Goal: Complete application form: Complete application form

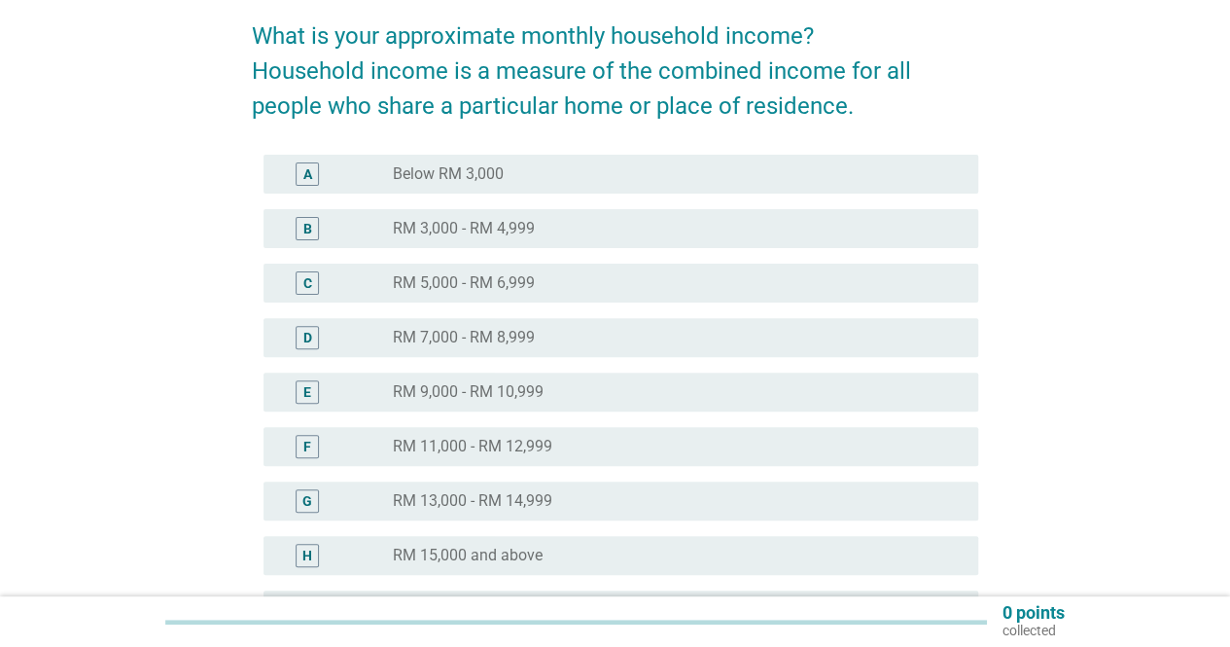
scroll to position [194, 0]
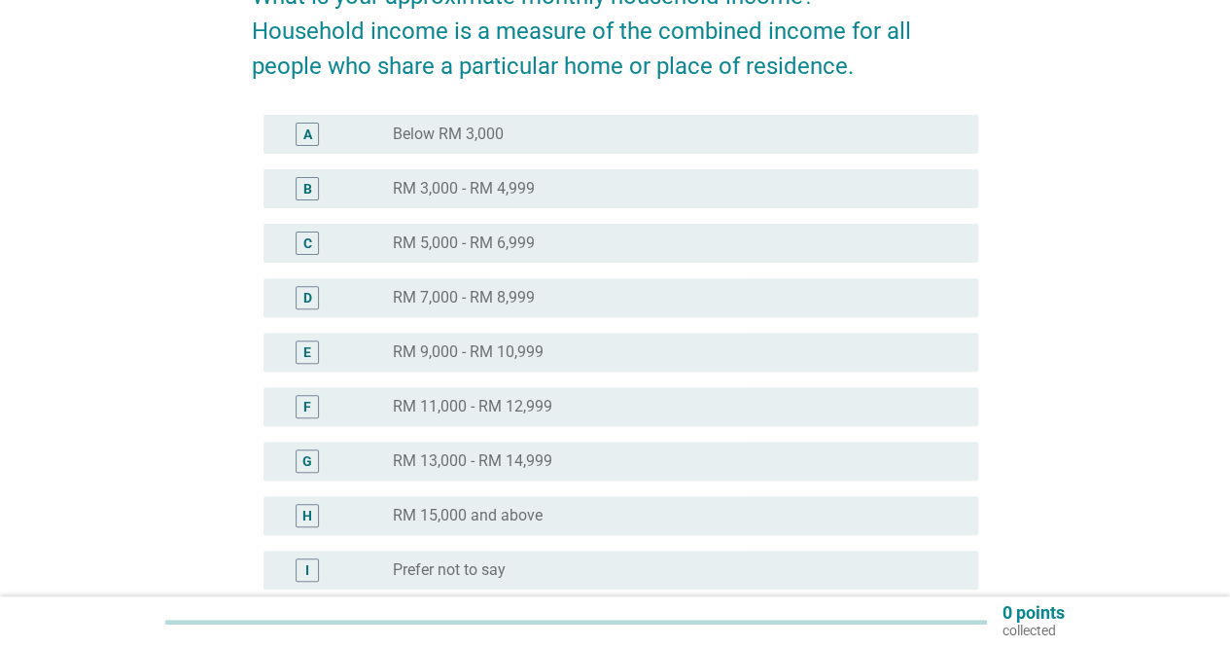
click at [615, 469] on div "radio_button_unchecked RM 13,000 - RM 14,999" at bounding box center [670, 460] width 554 height 19
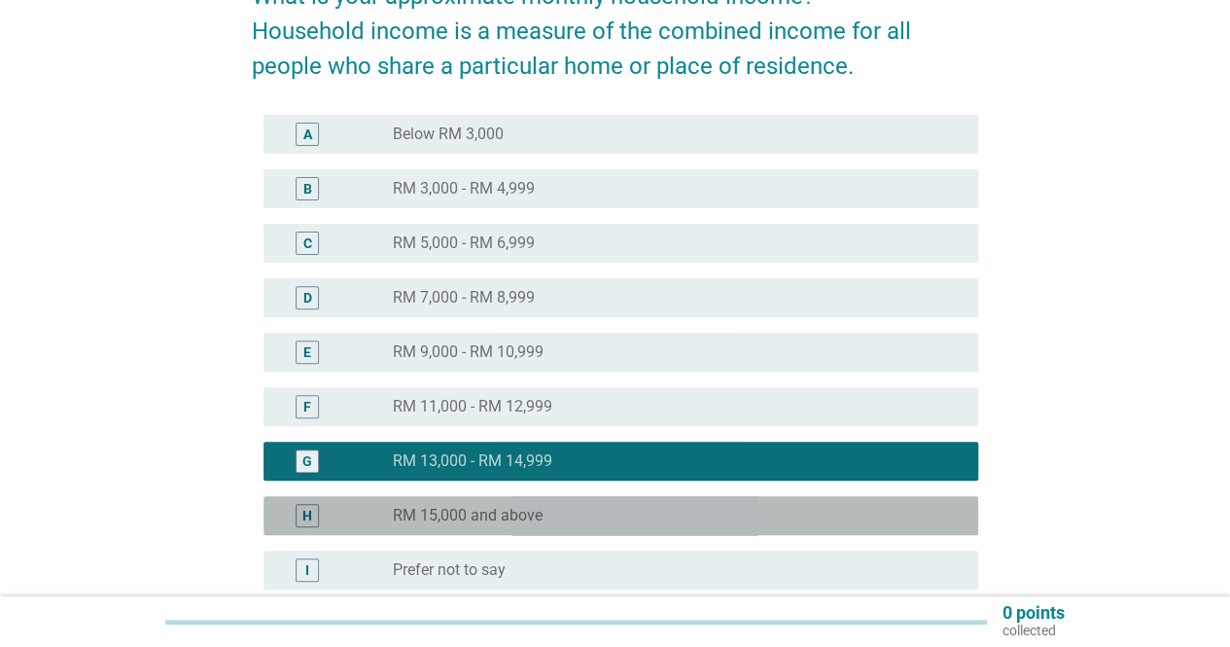
click at [607, 500] on div "H radio_button_unchecked RM 15,000 and above" at bounding box center [621, 515] width 715 height 39
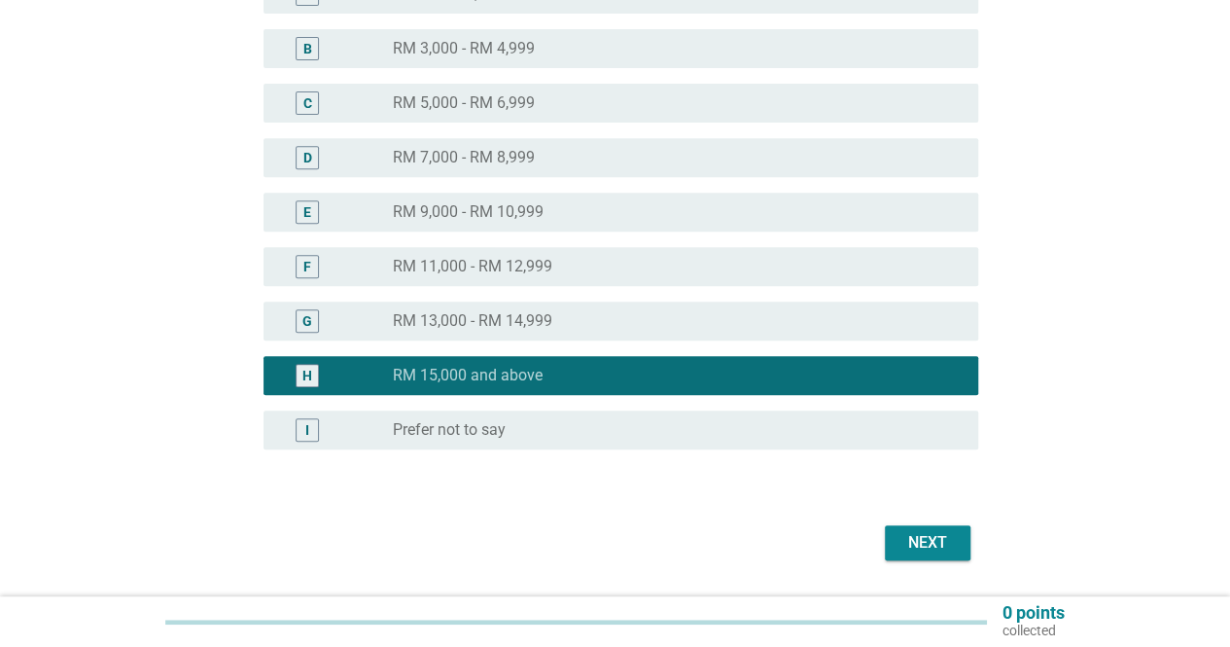
scroll to position [389, 0]
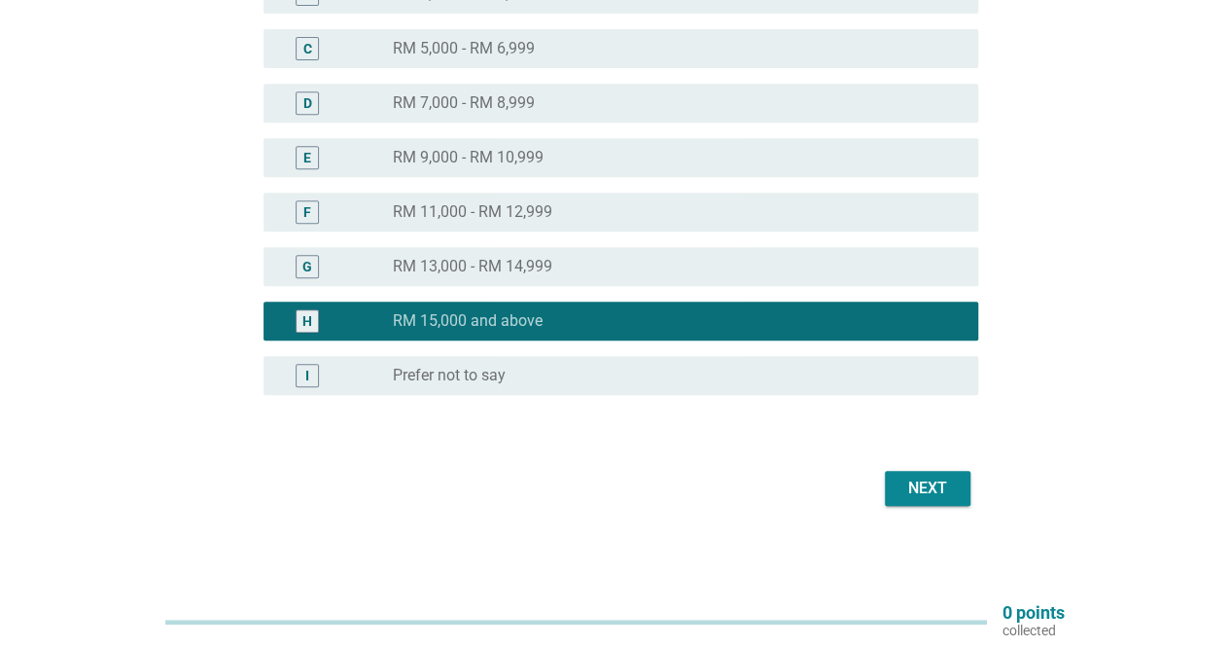
click at [953, 499] on div "Next" at bounding box center [927, 488] width 54 height 23
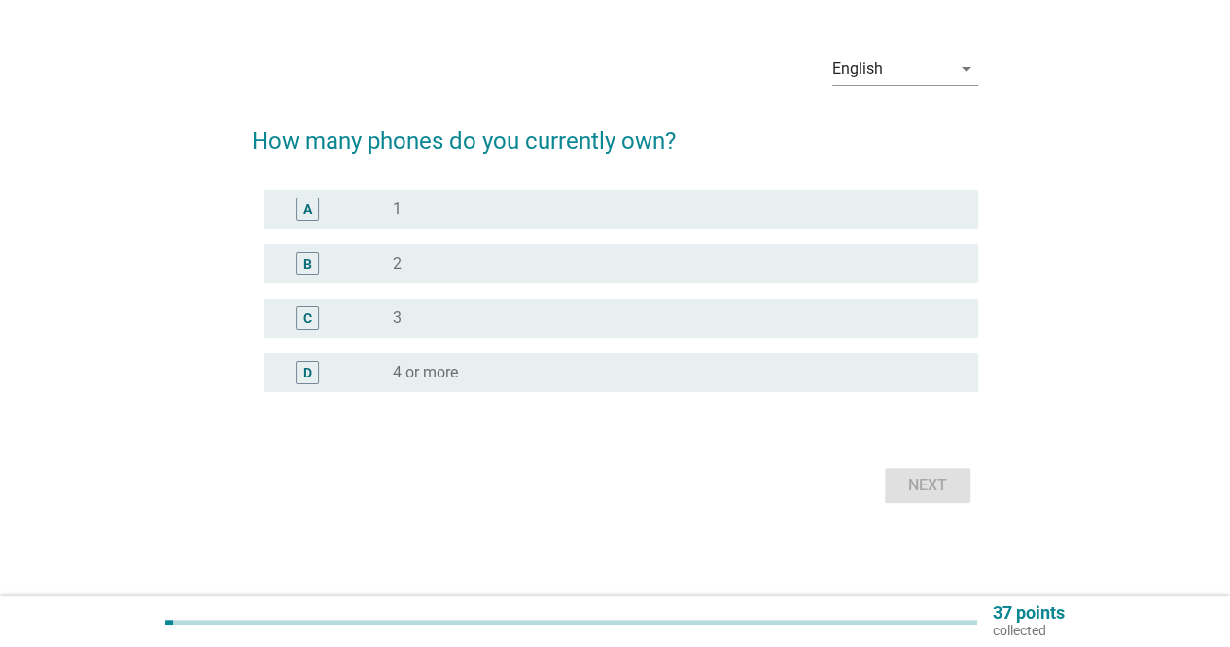
scroll to position [0, 0]
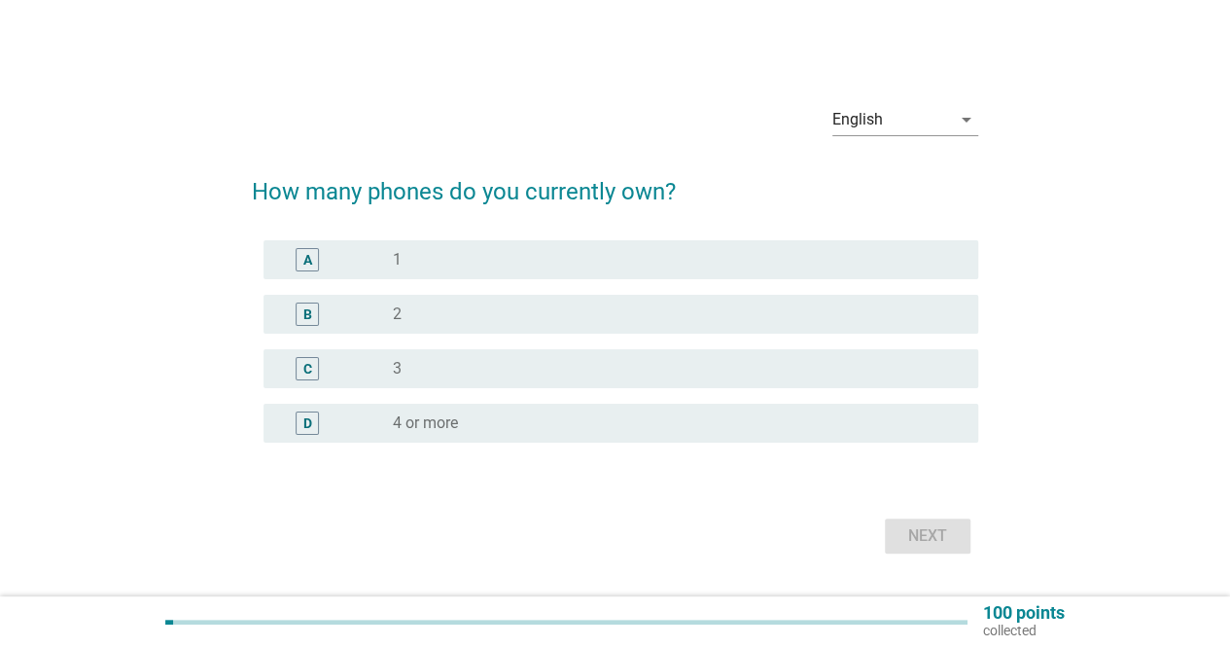
click at [484, 417] on div "radio_button_unchecked 4 or more" at bounding box center [670, 422] width 554 height 19
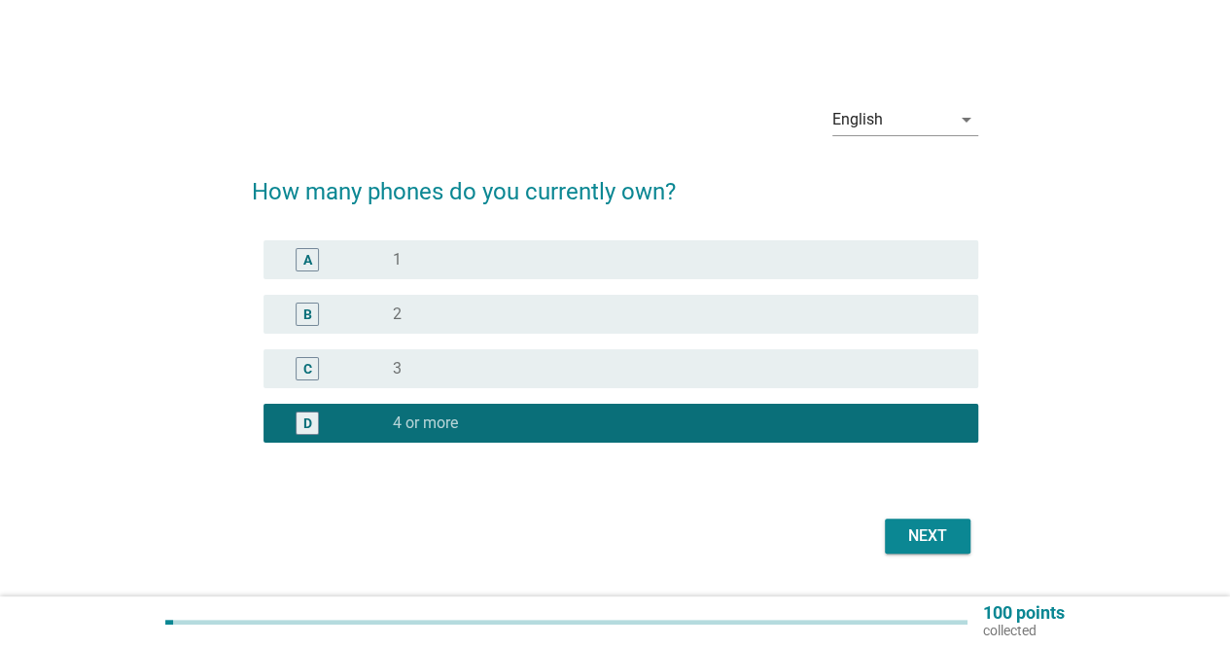
click at [943, 536] on div "Next" at bounding box center [927, 535] width 54 height 23
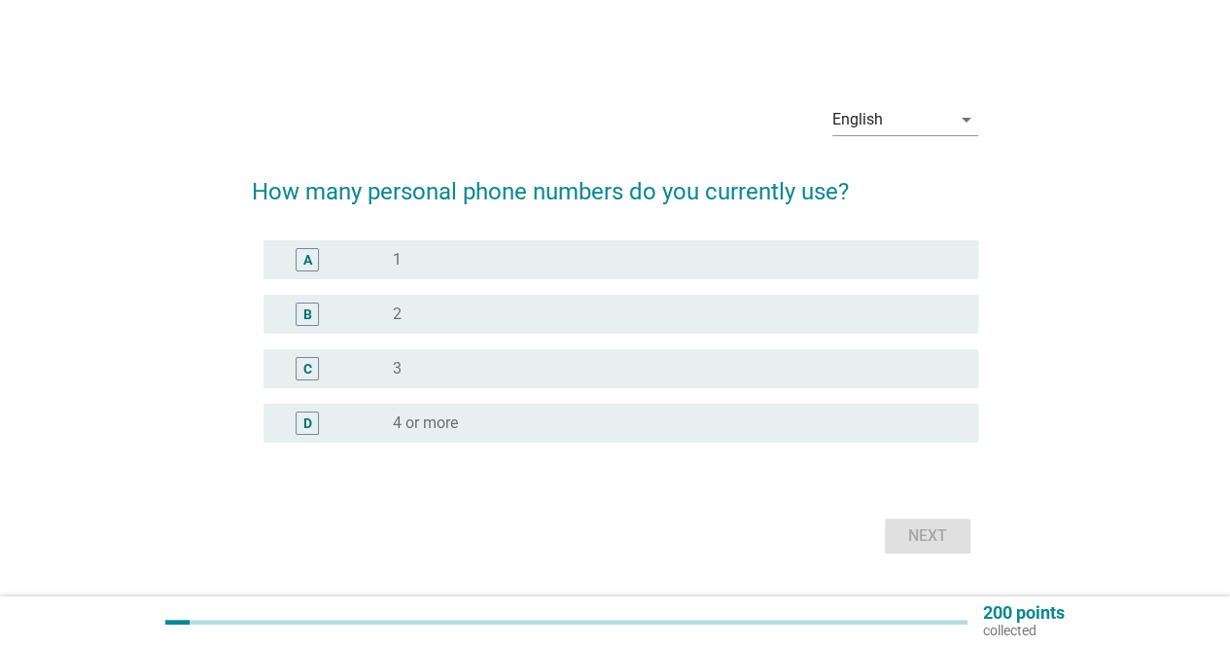
click at [452, 269] on div "radio_button_unchecked 1" at bounding box center [678, 259] width 570 height 23
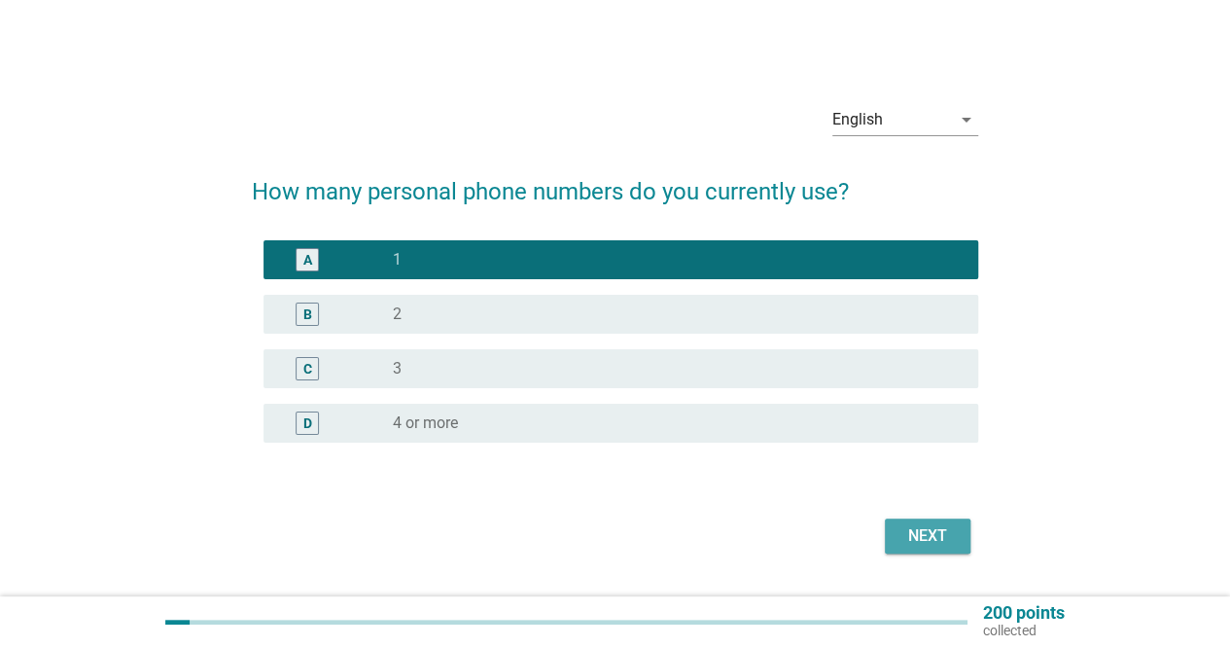
click at [931, 526] on div "Next" at bounding box center [927, 535] width 54 height 23
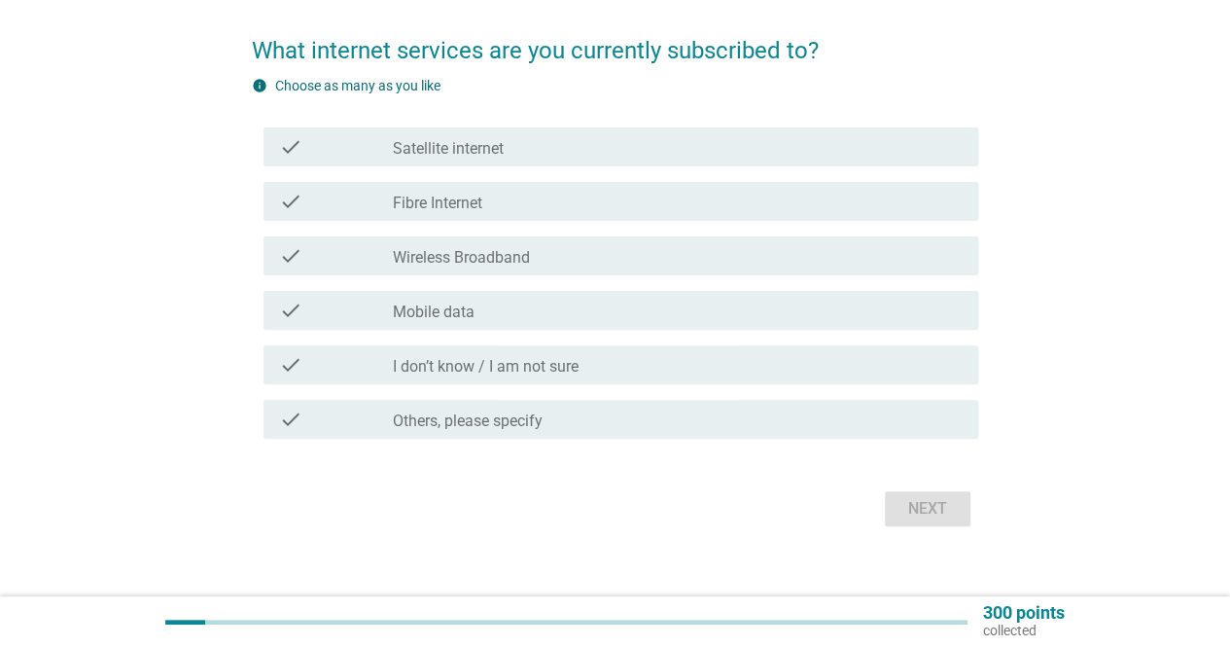
scroll to position [163, 0]
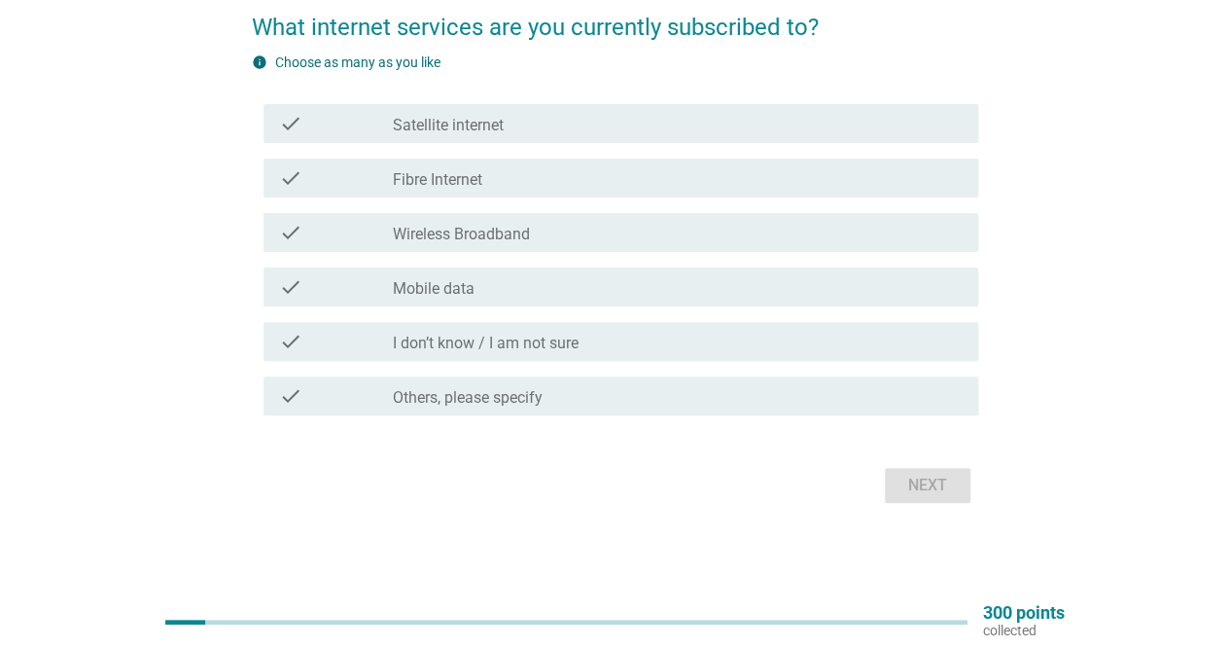
click at [473, 281] on label "Mobile data" at bounding box center [434, 288] width 82 height 19
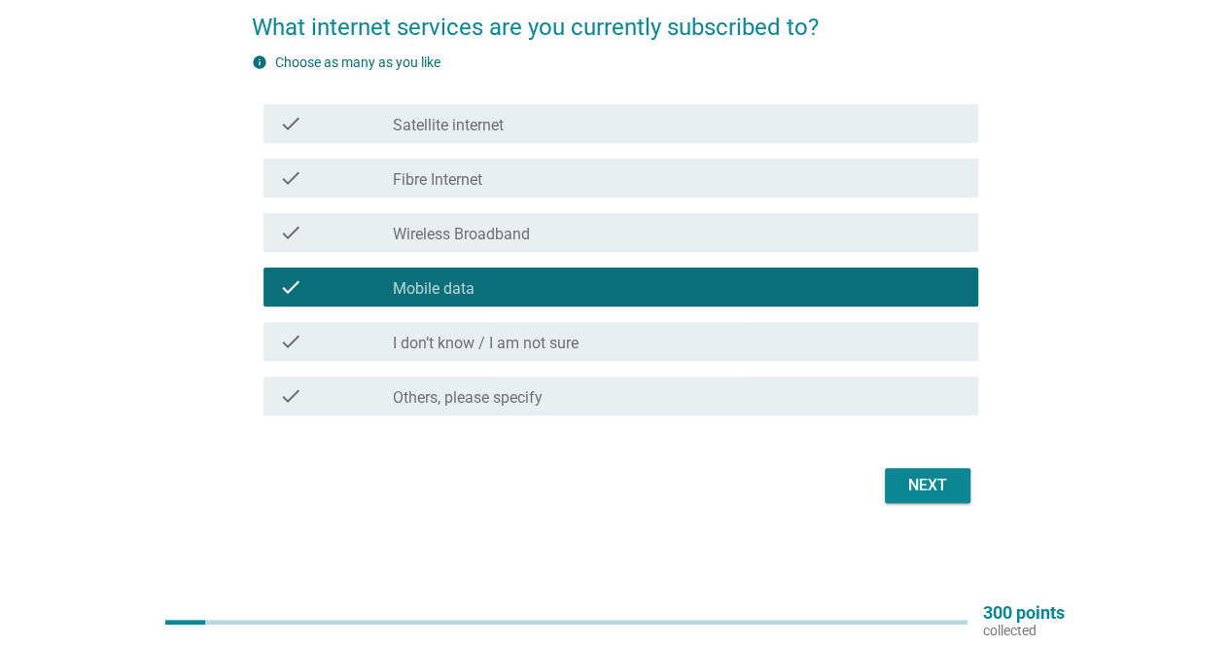
click at [926, 469] on button "Next" at bounding box center [928, 485] width 86 height 35
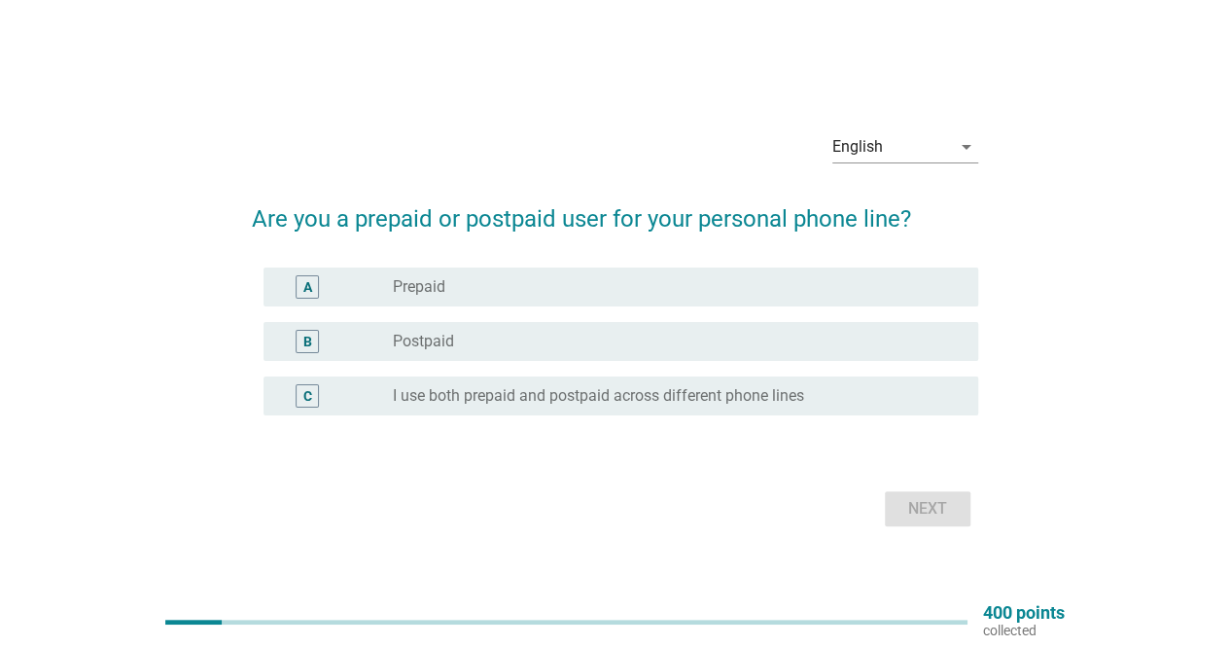
click at [500, 326] on div "B radio_button_unchecked Postpaid" at bounding box center [621, 341] width 715 height 39
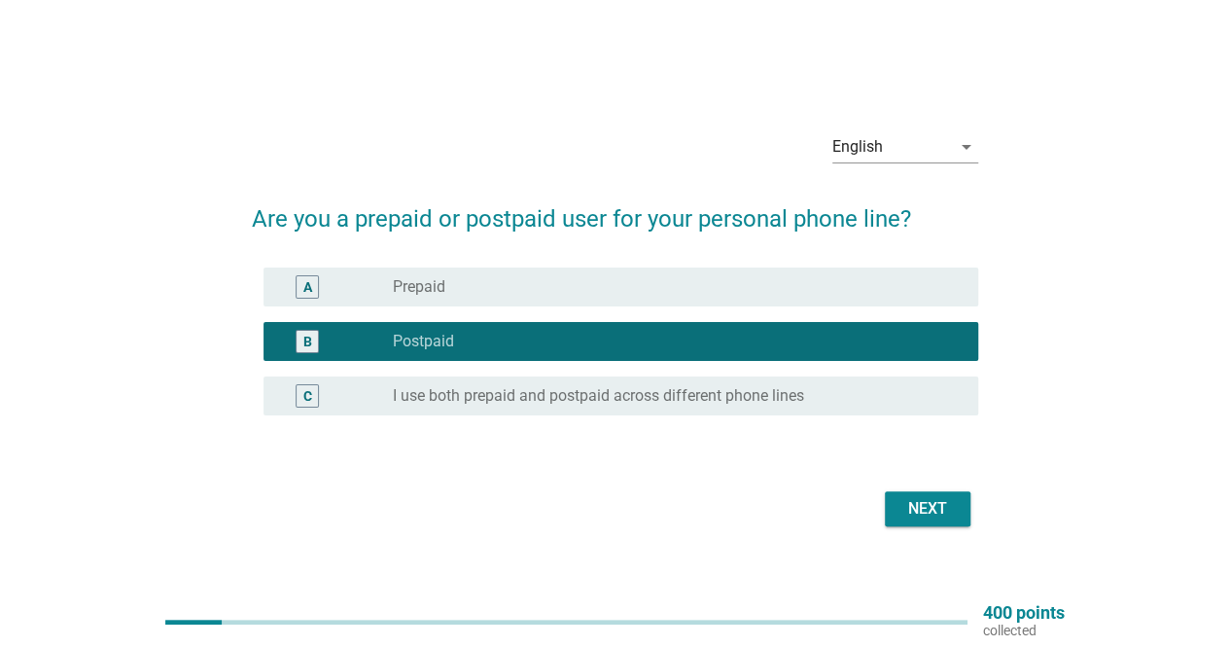
click at [965, 508] on button "Next" at bounding box center [928, 508] width 86 height 35
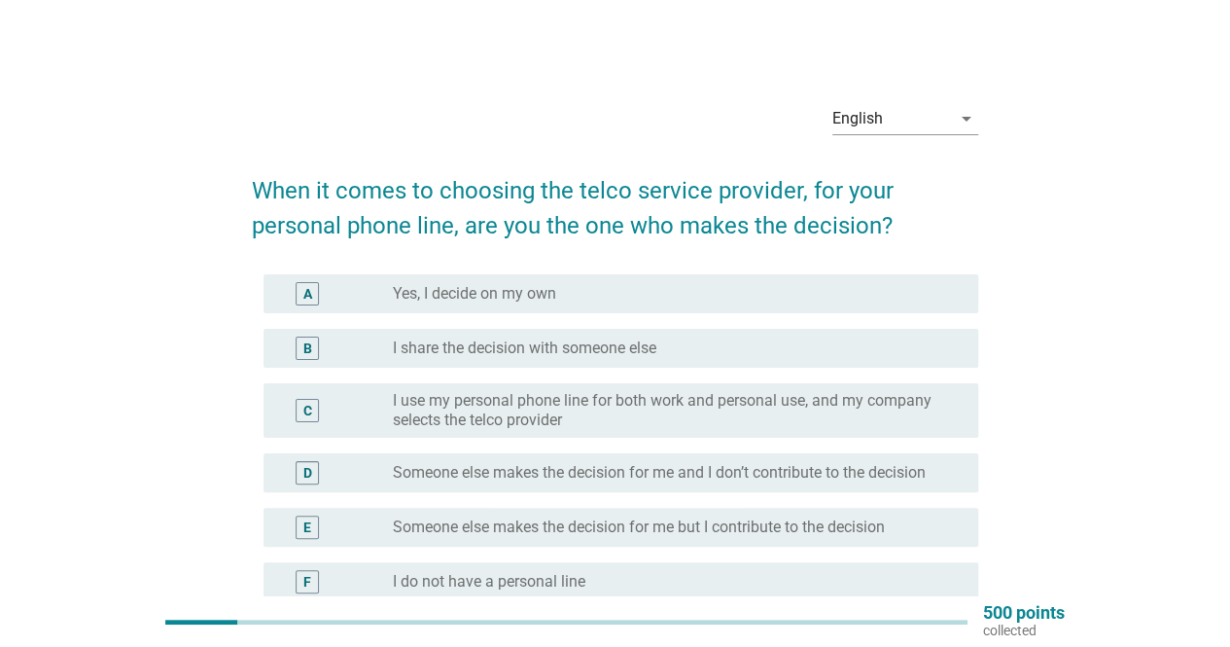
click at [718, 304] on div "radio_button_unchecked Yes, I decide on my own" at bounding box center [678, 293] width 570 height 23
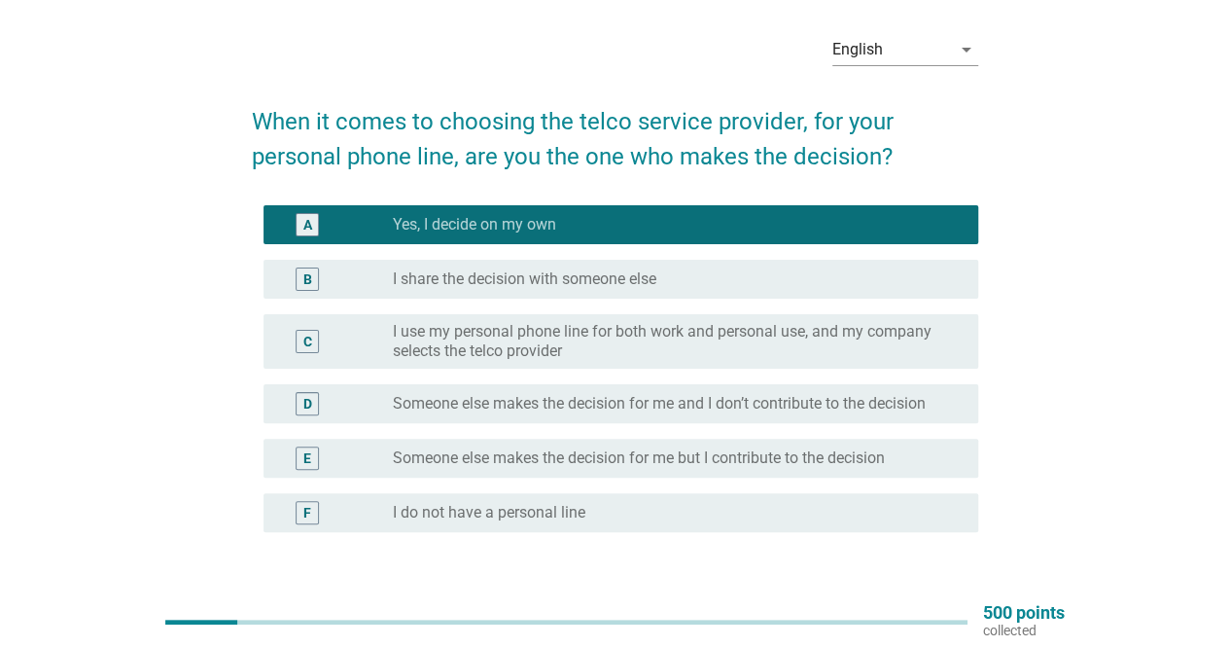
scroll to position [194, 0]
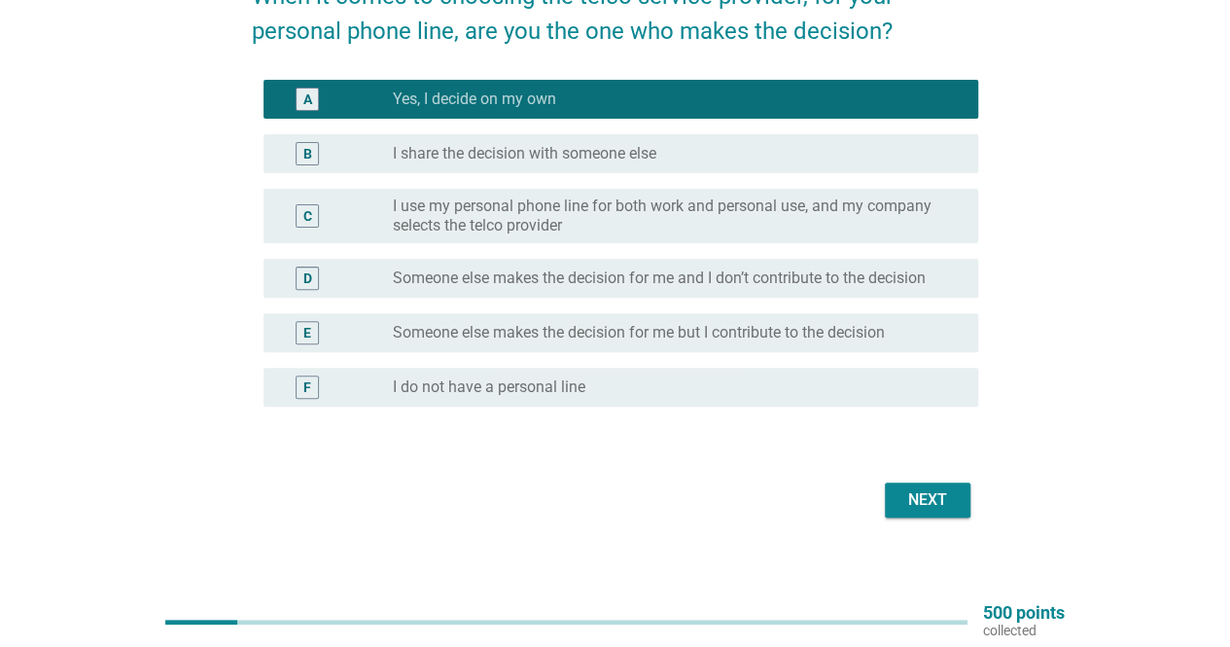
click at [962, 474] on form "When it comes to choosing the telco service provider, for your personal phone l…" at bounding box center [615, 241] width 726 height 564
click at [910, 207] on label "I use my personal phone line for both work and personal use, and my company sel…" at bounding box center [670, 215] width 554 height 39
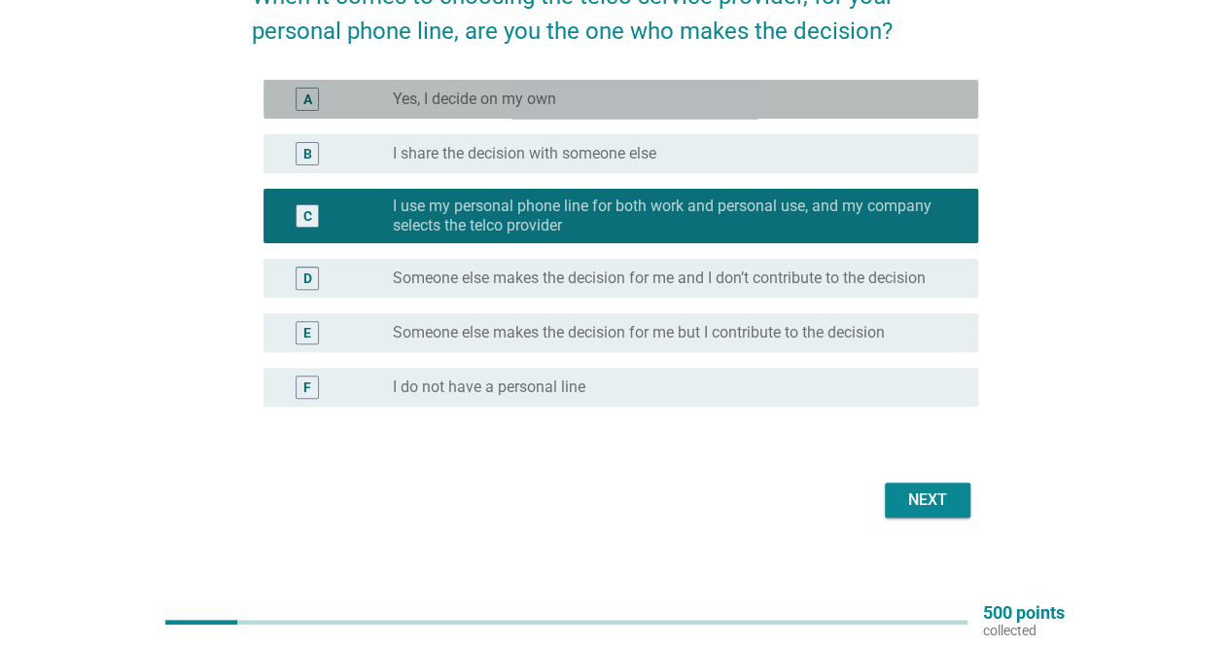
click at [768, 88] on div "radio_button_unchecked Yes, I decide on my own" at bounding box center [678, 99] width 570 height 23
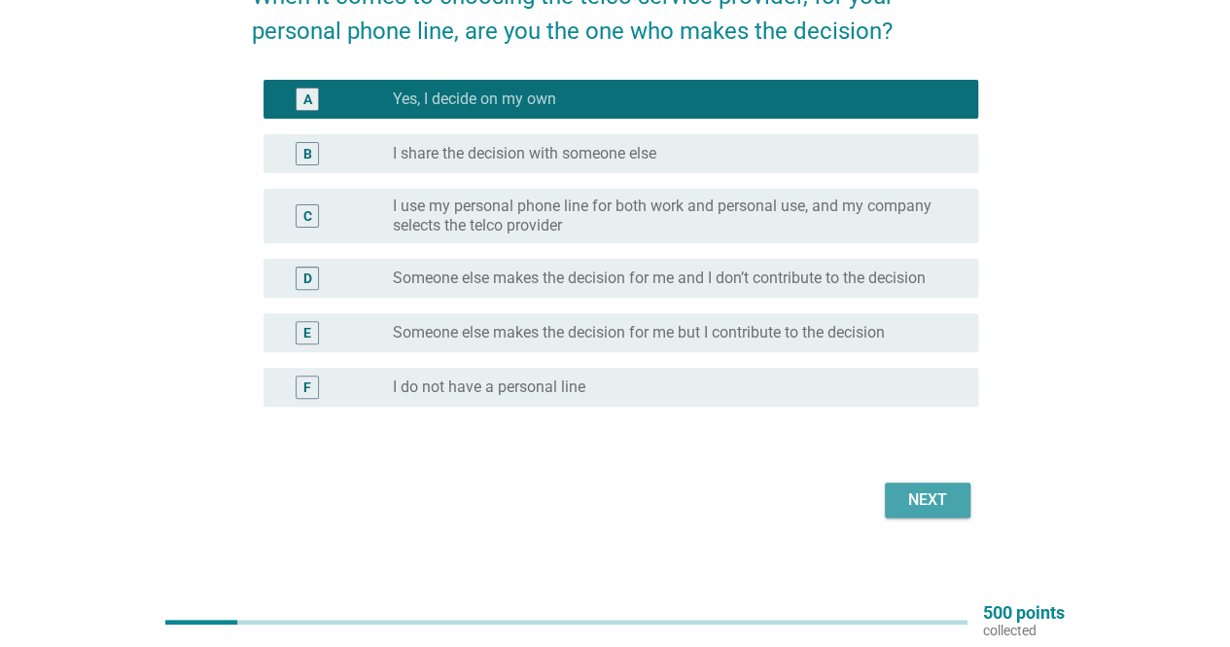
click at [914, 497] on div "Next" at bounding box center [927, 499] width 54 height 23
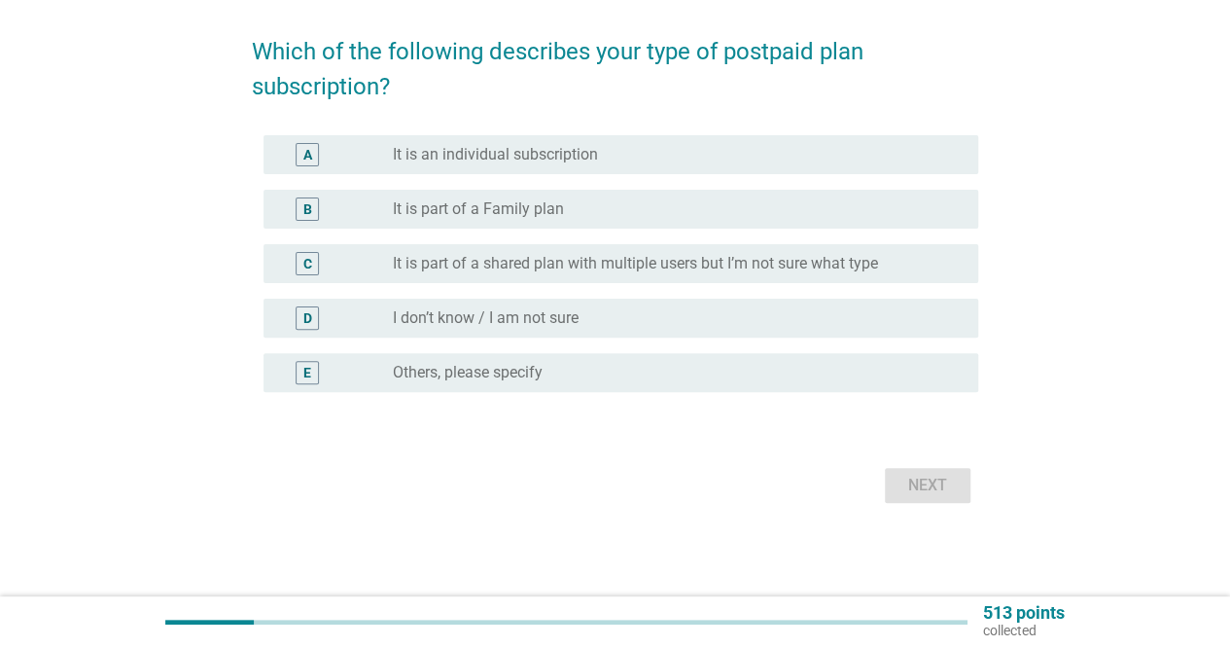
scroll to position [0, 0]
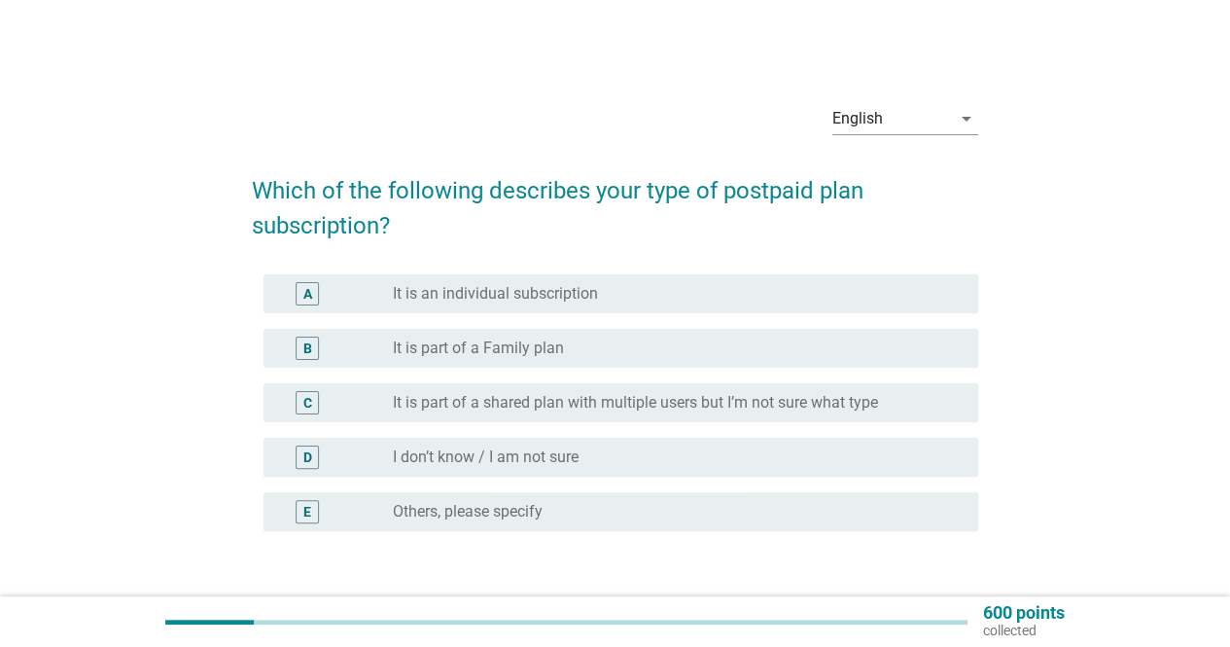
click at [667, 301] on div "radio_button_unchecked It is an individual subscription" at bounding box center [670, 293] width 554 height 19
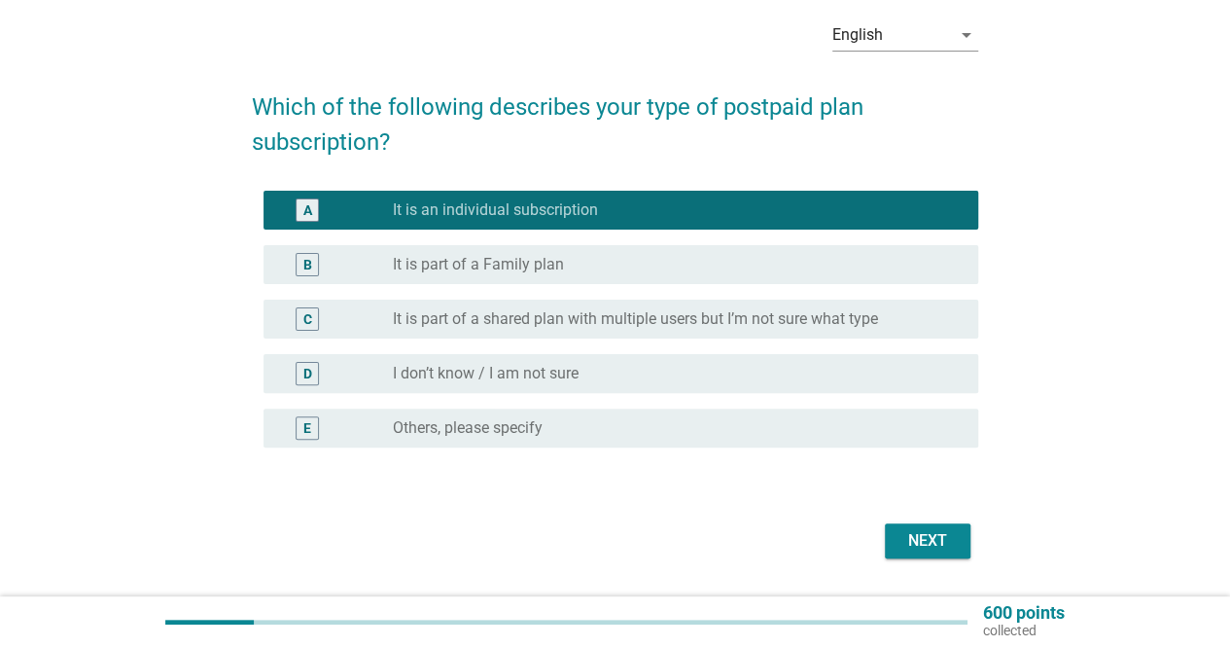
scroll to position [138, 0]
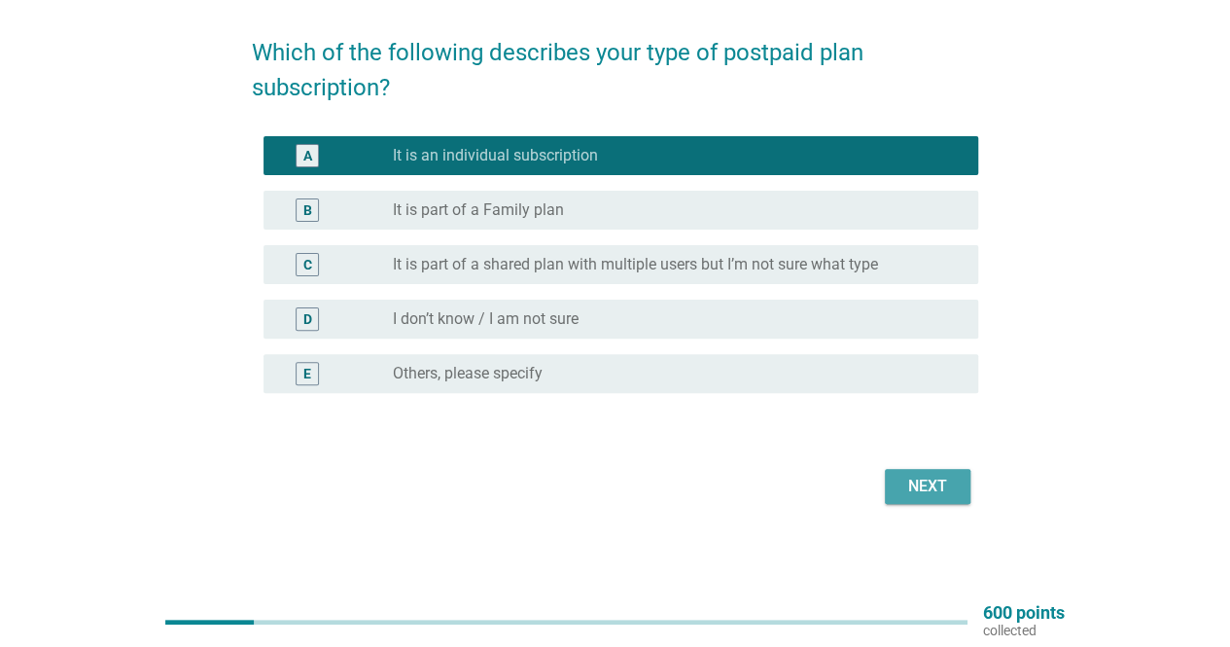
click at [930, 475] on div "Next" at bounding box center [927, 486] width 54 height 23
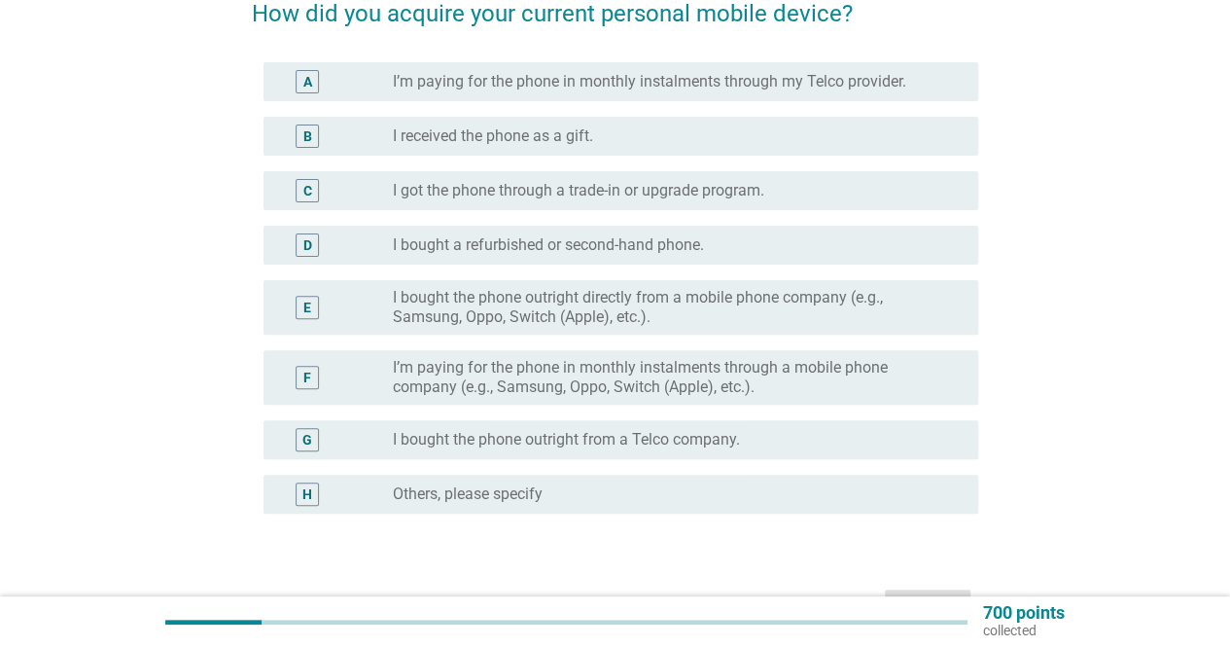
scroll to position [194, 0]
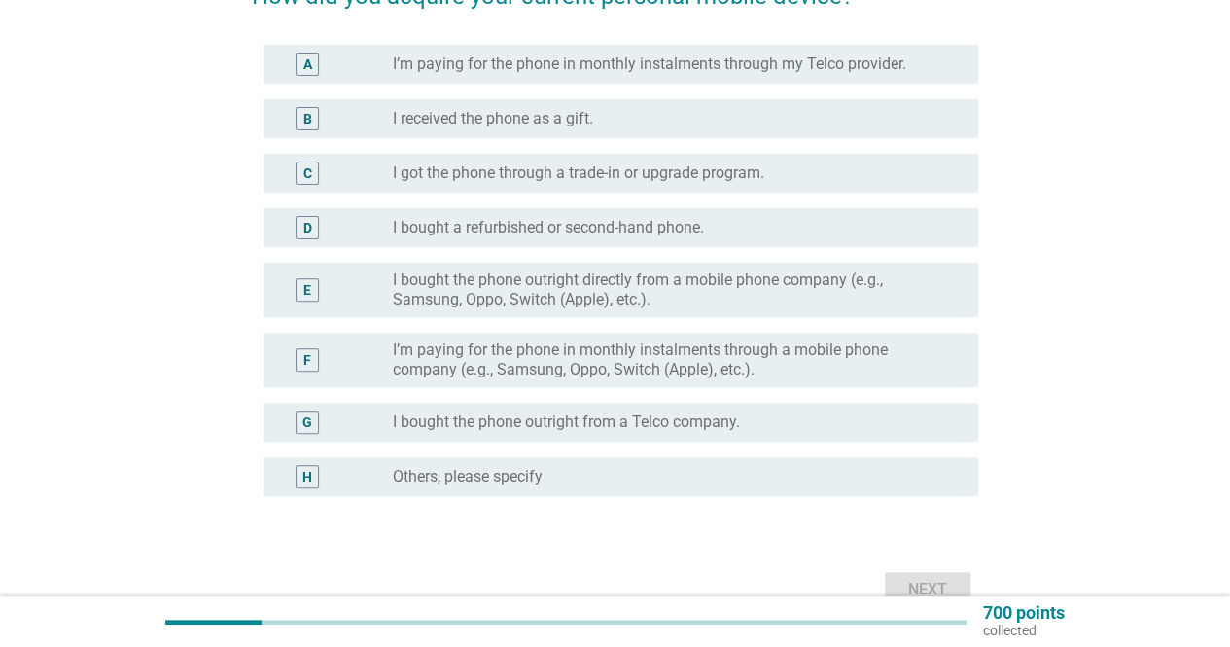
click at [747, 410] on div "radio_button_unchecked I bought the phone outright from a Telco company." at bounding box center [678, 421] width 570 height 23
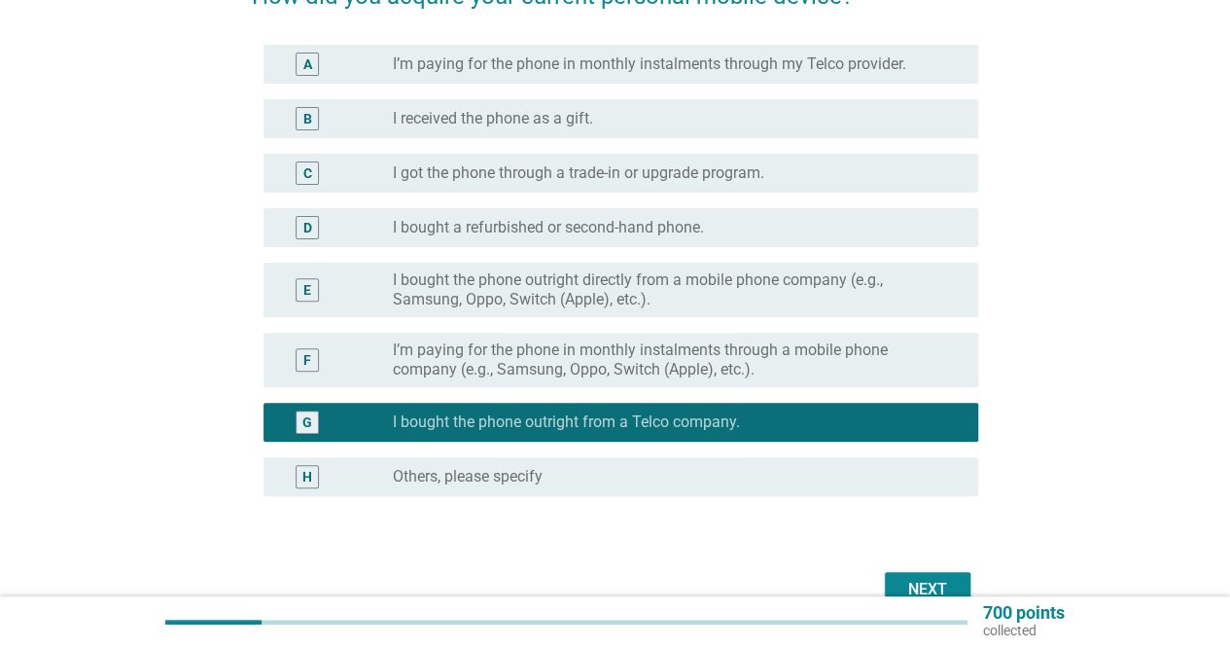
click at [955, 569] on div "Next" at bounding box center [615, 589] width 726 height 47
click at [955, 571] on div "Next" at bounding box center [615, 589] width 726 height 47
click at [953, 578] on div "Next" at bounding box center [927, 589] width 54 height 23
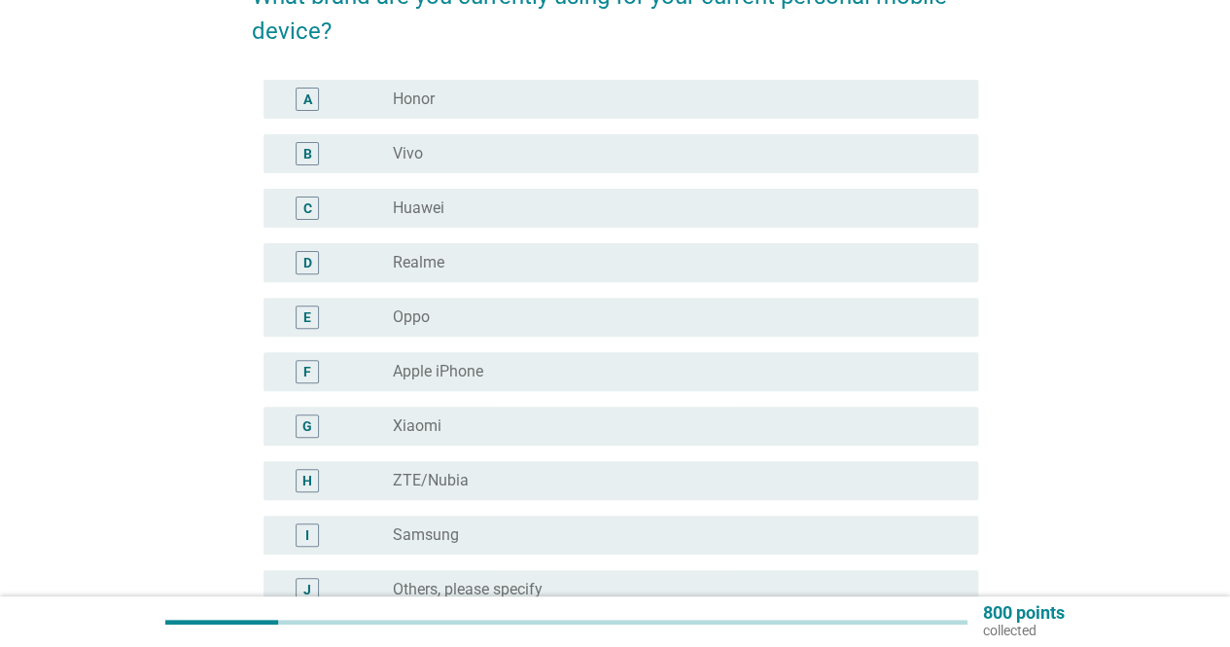
click at [636, 365] on div "radio_button_unchecked Apple iPhone" at bounding box center [670, 371] width 554 height 19
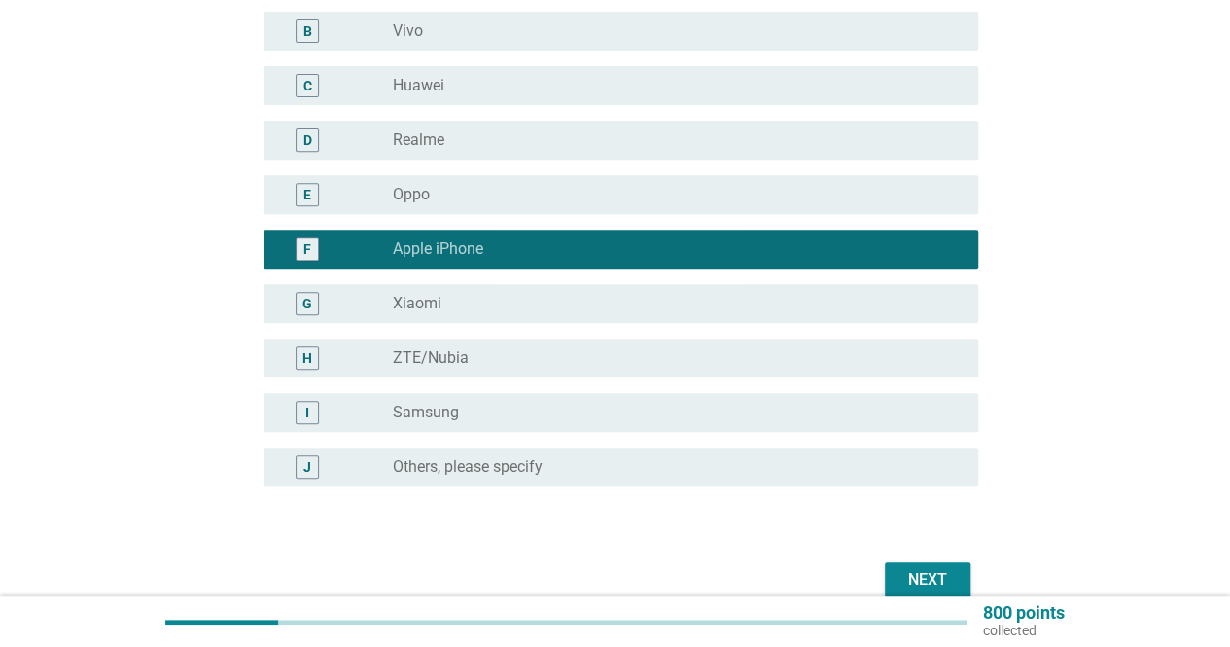
scroll to position [410, 0]
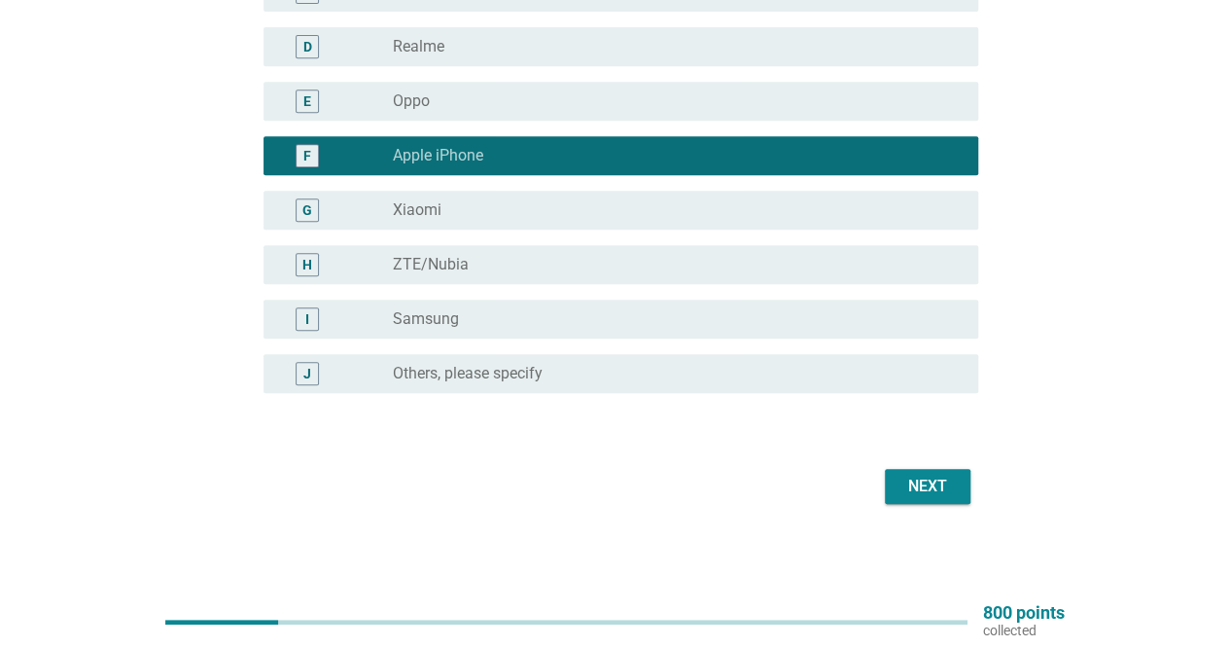
click at [883, 481] on div "Next" at bounding box center [615, 486] width 726 height 47
click at [916, 492] on div "Next" at bounding box center [927, 486] width 54 height 23
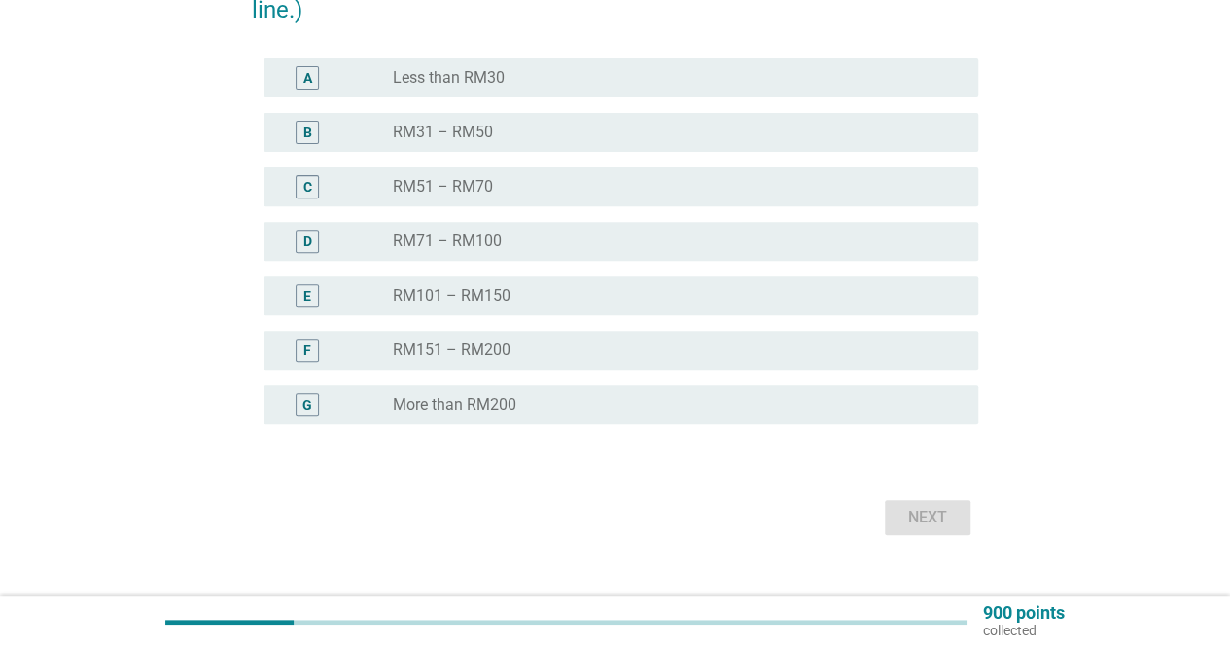
scroll to position [292, 0]
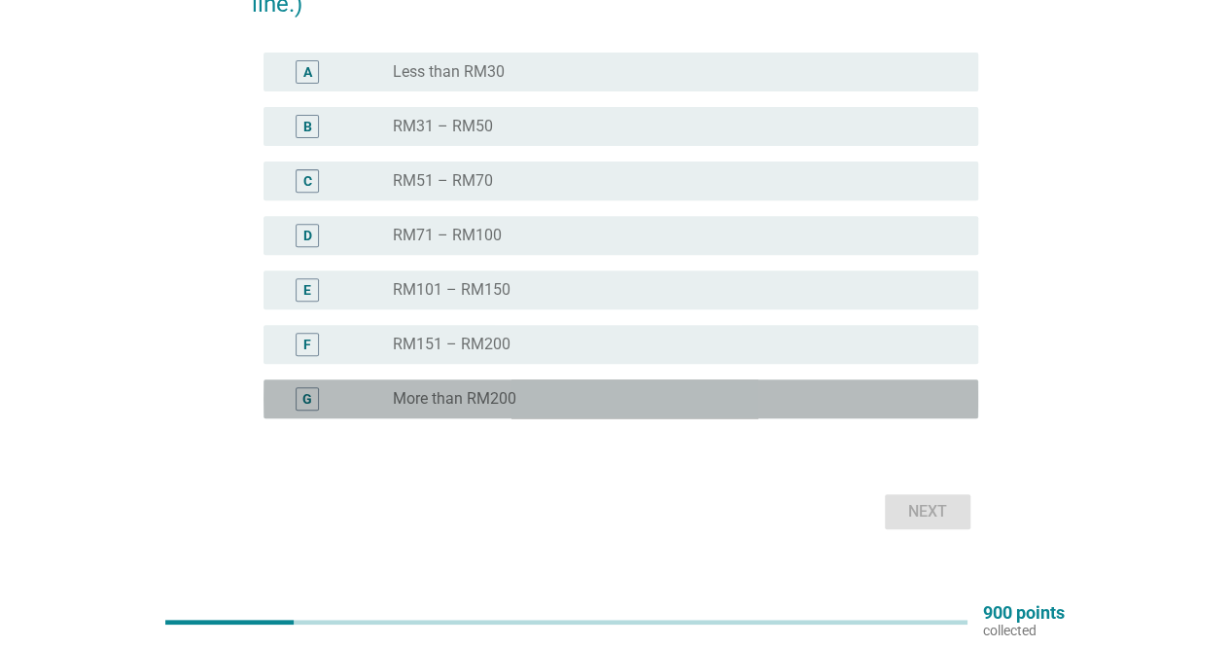
click at [589, 390] on div "radio_button_unchecked More than RM200" at bounding box center [670, 398] width 554 height 19
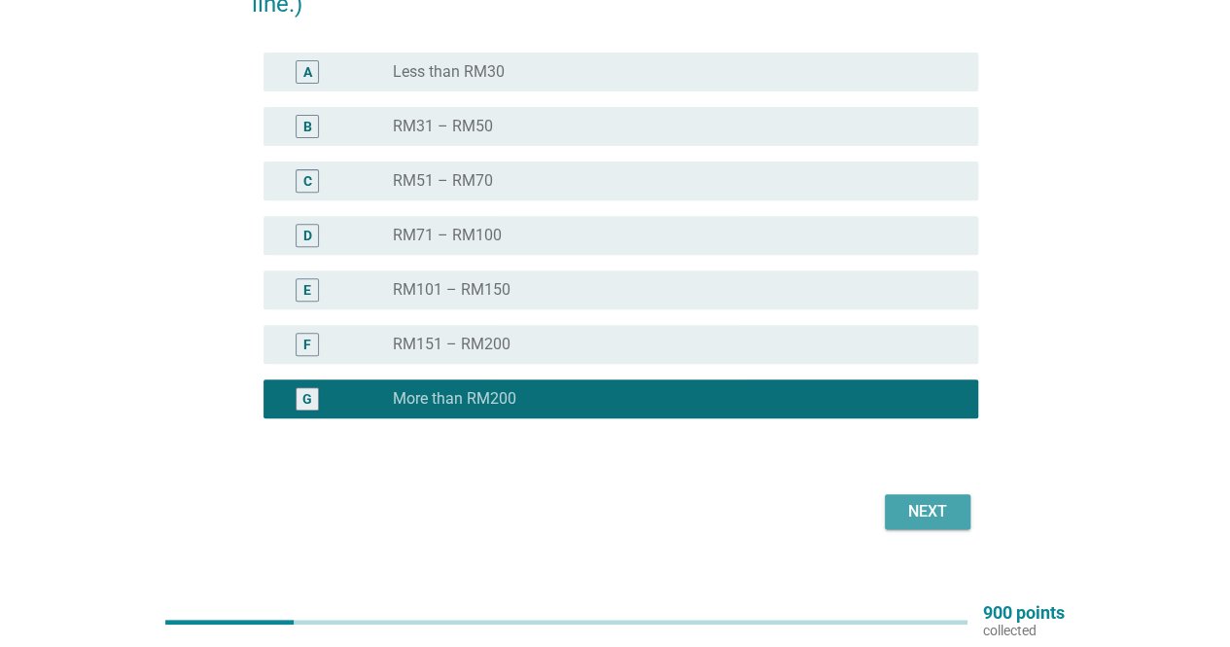
click at [901, 521] on div "Next" at bounding box center [927, 511] width 54 height 23
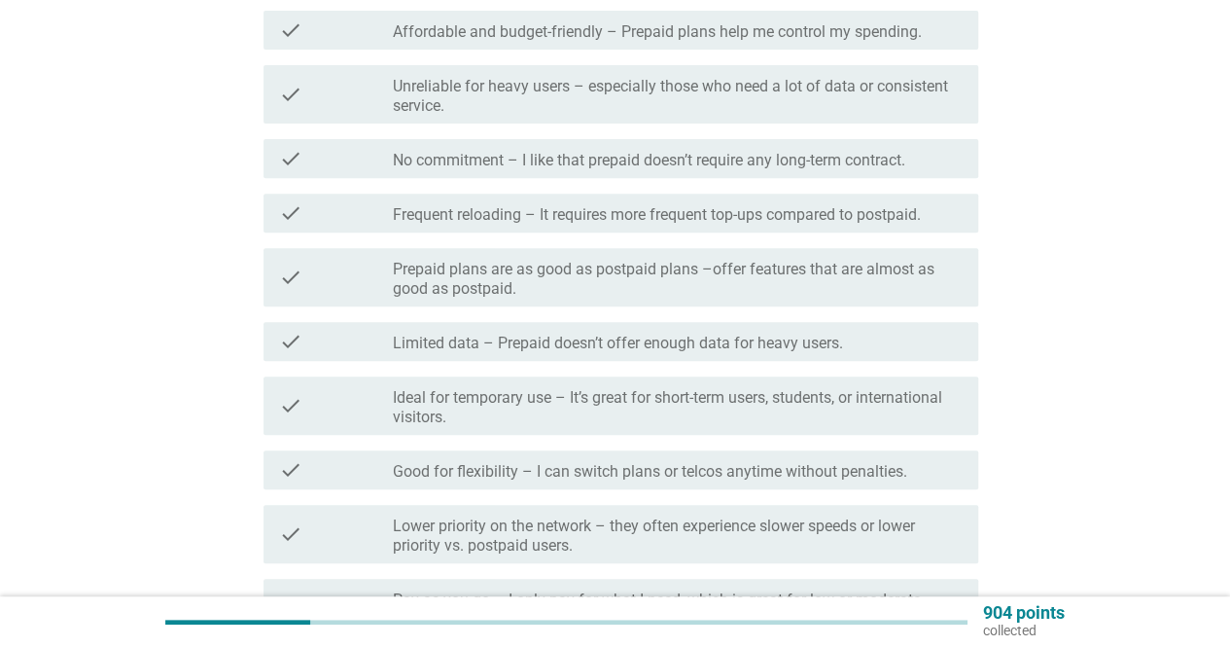
scroll to position [0, 0]
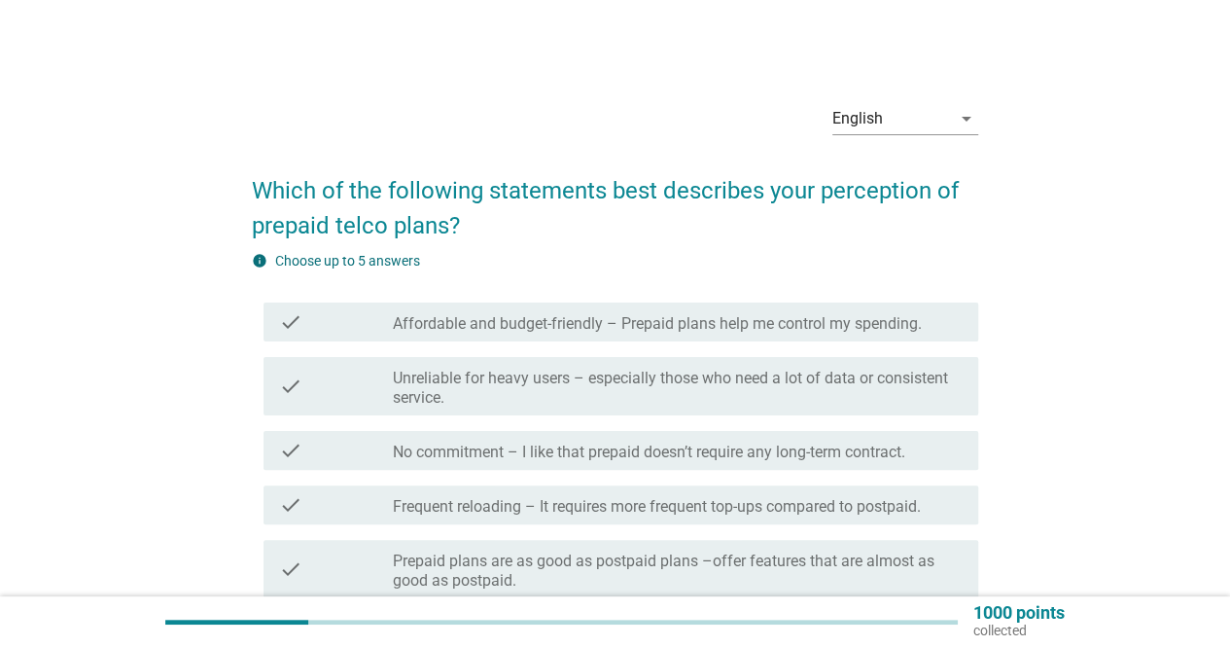
click at [657, 326] on label "Affordable and budget-friendly – Prepaid plans help me control my spending." at bounding box center [657, 323] width 529 height 19
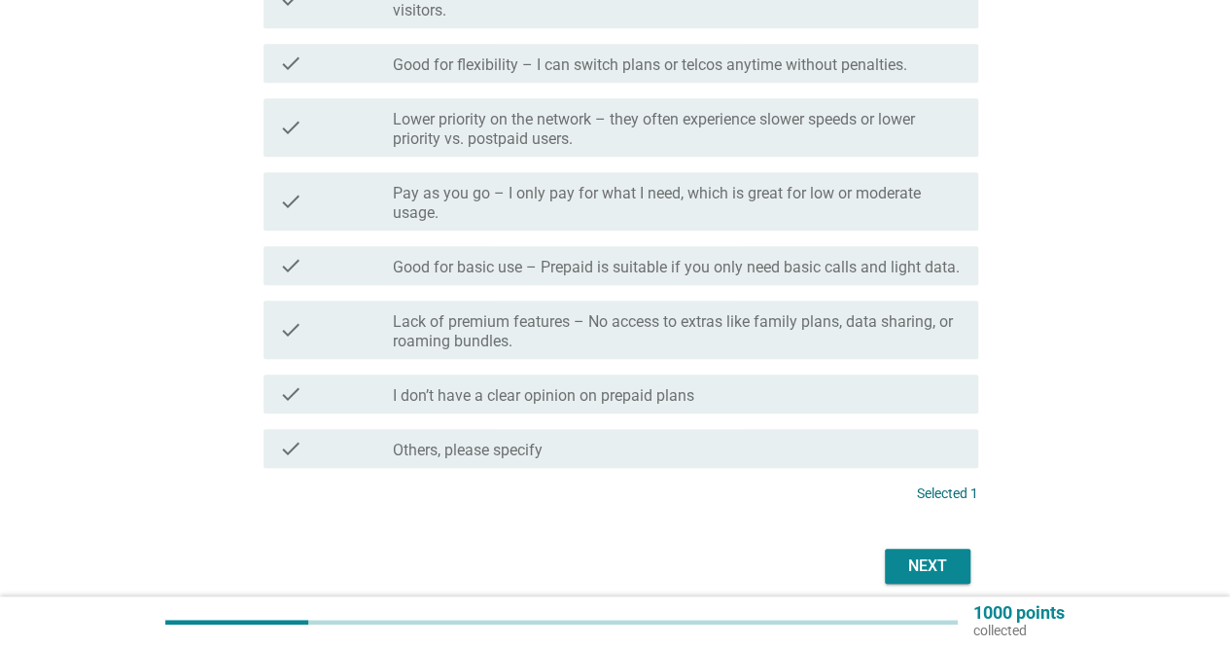
scroll to position [778, 0]
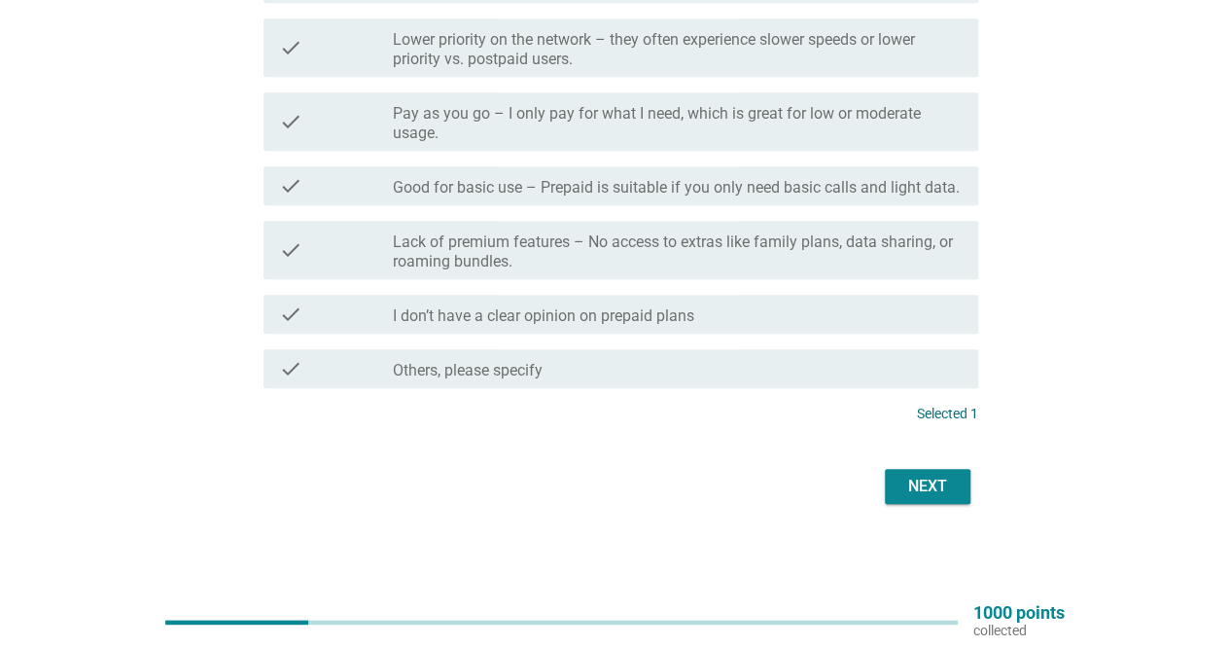
click at [574, 191] on label "Good for basic use – Prepaid is suitable if you only need basic calls and light…" at bounding box center [676, 187] width 567 height 19
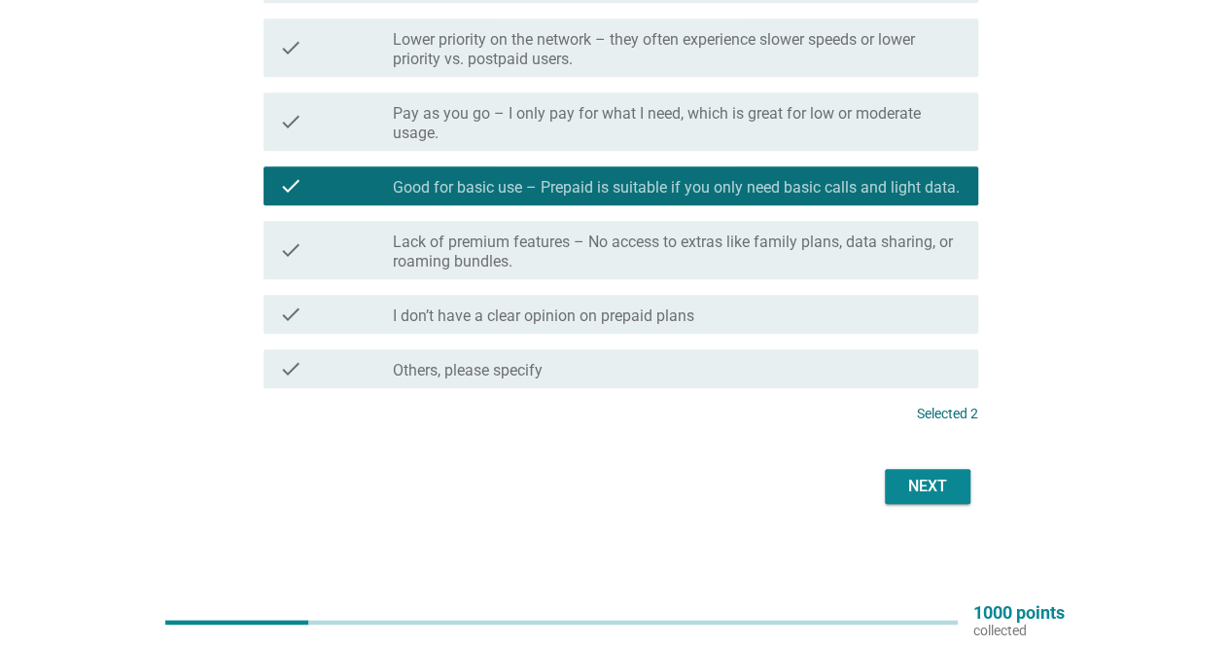
click at [574, 128] on label "Pay as you go – I only pay for what I need, which is great for low or moderate …" at bounding box center [678, 123] width 570 height 39
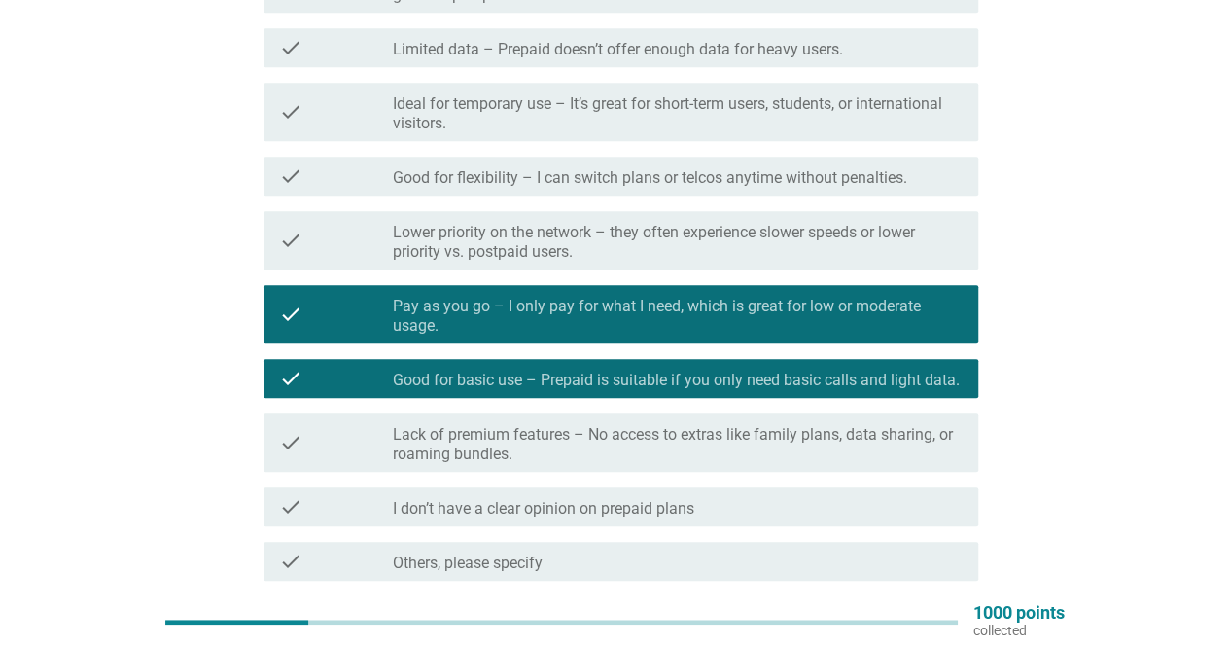
scroll to position [583, 0]
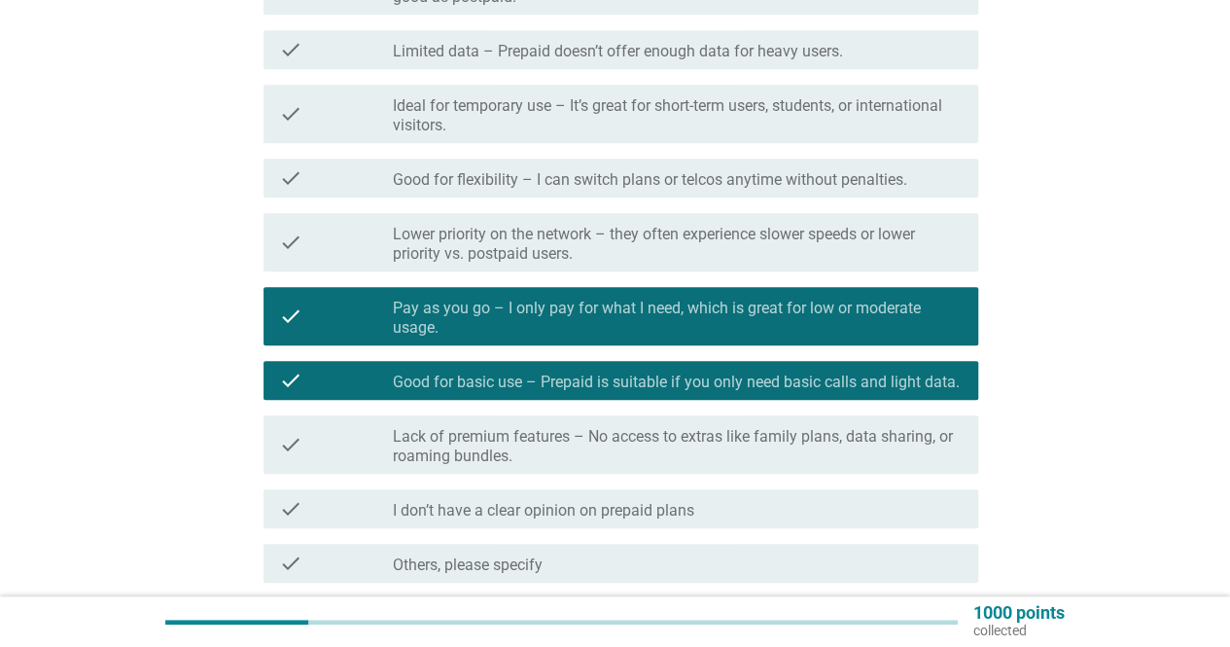
click at [611, 177] on label "Good for flexibility – I can switch plans or telcos anytime without penalties." at bounding box center [650, 179] width 514 height 19
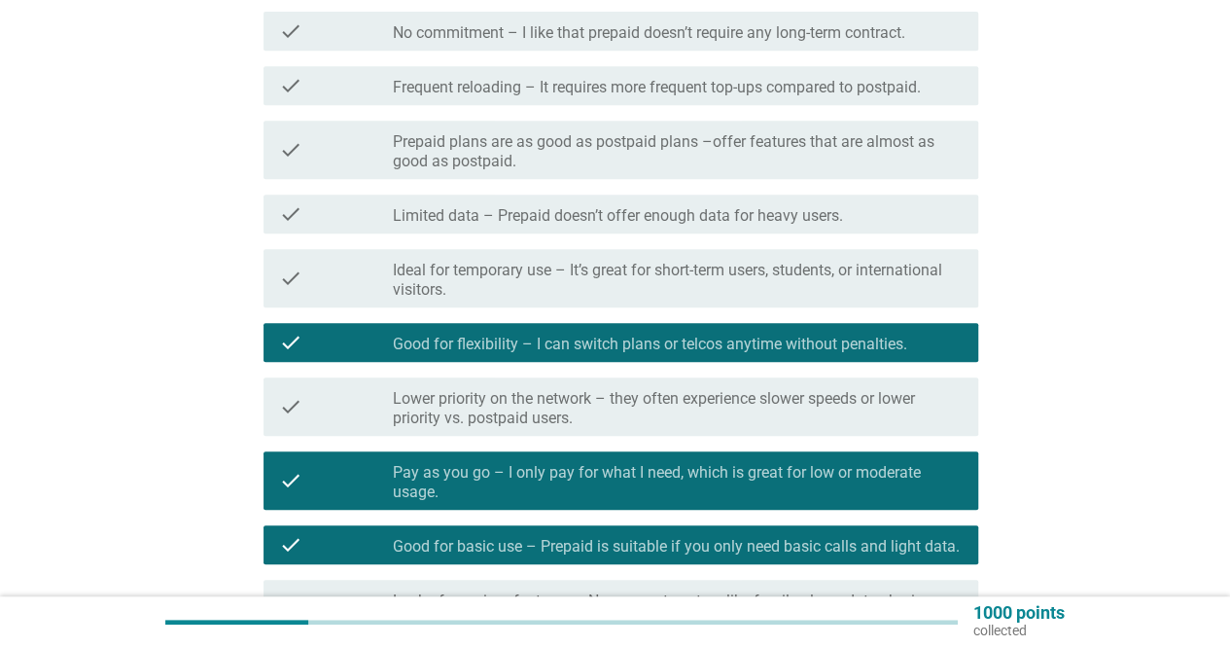
scroll to position [389, 0]
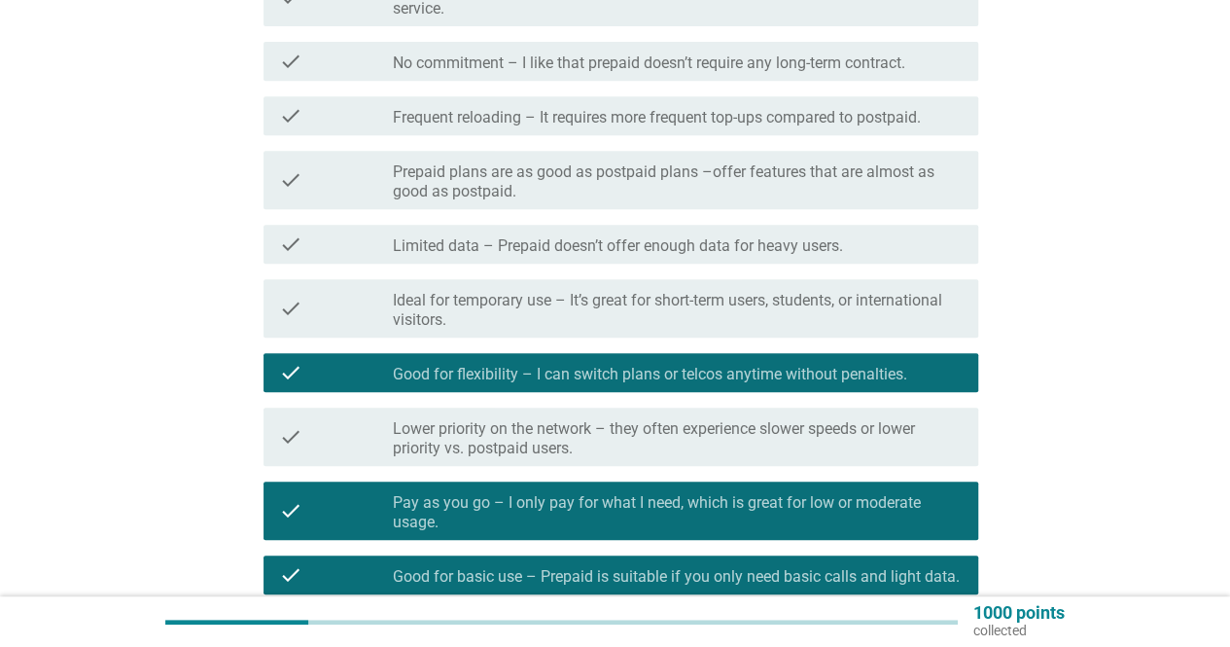
click at [555, 188] on label "Prepaid plans are as good as postpaid plans –offer features that are almost as …" at bounding box center [678, 181] width 570 height 39
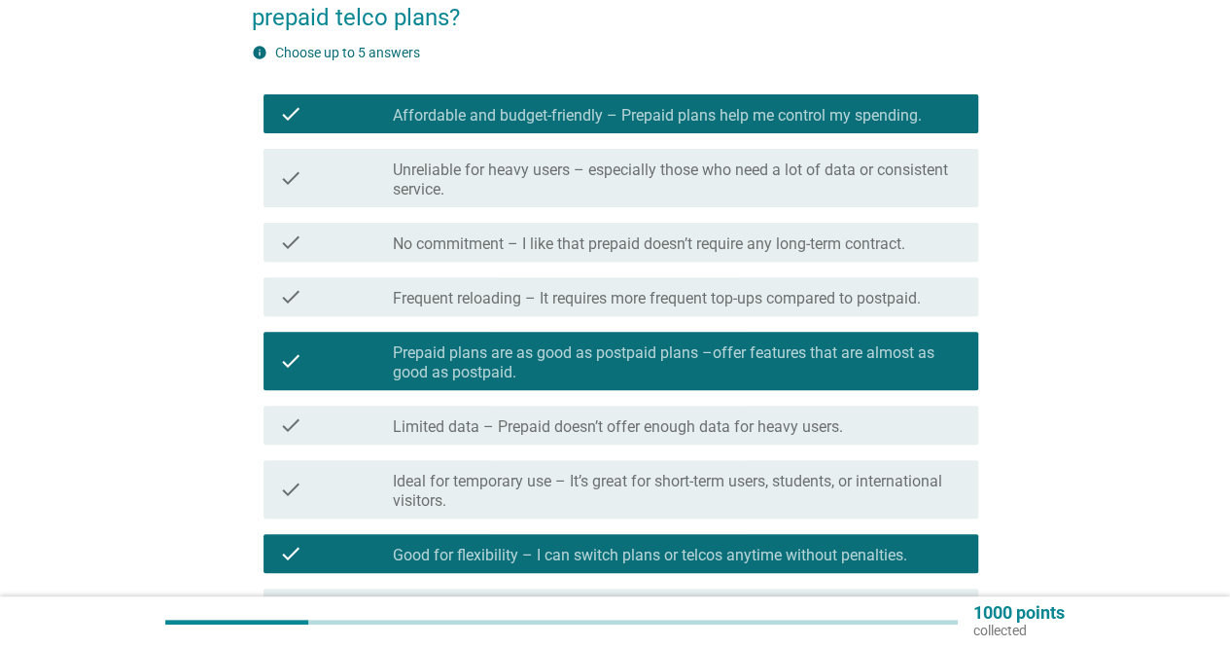
scroll to position [194, 0]
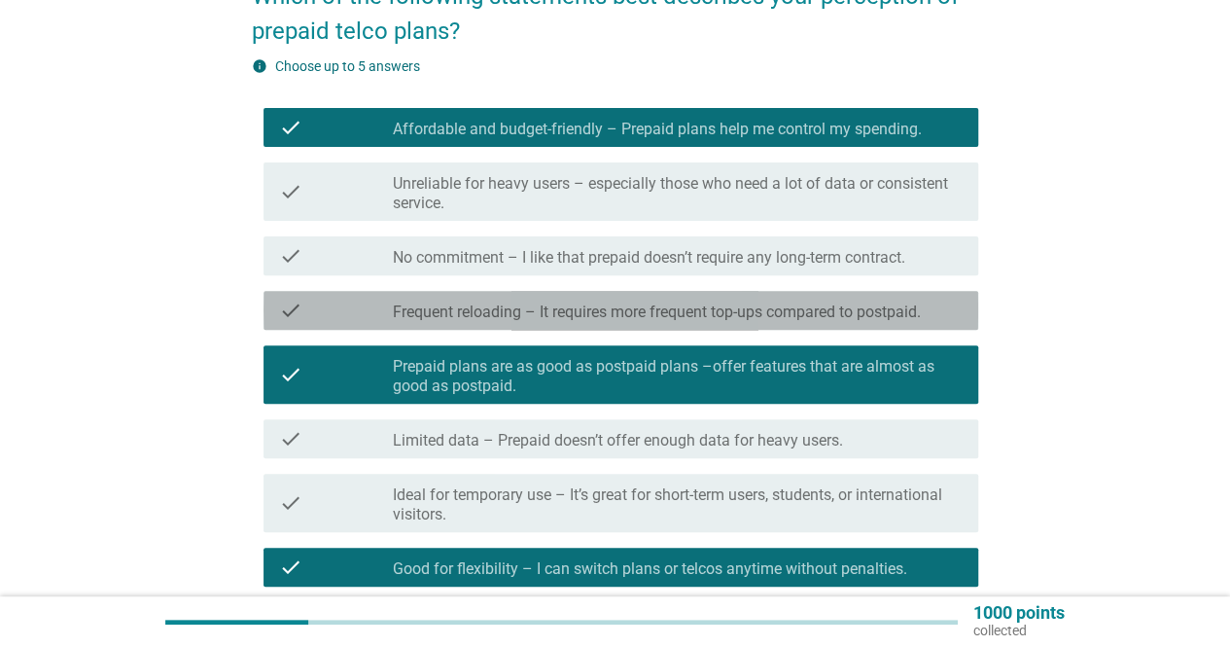
click at [550, 312] on label "Frequent reloading – It requires more frequent top-ups compared to postpaid." at bounding box center [657, 311] width 528 height 19
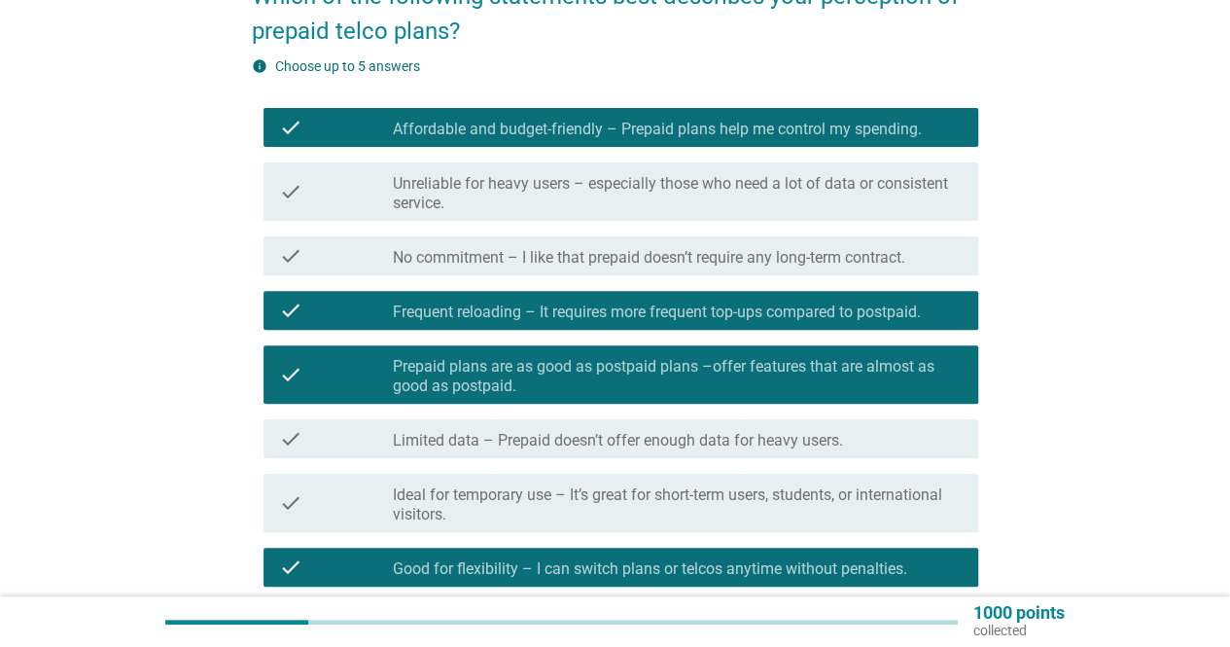
click at [708, 137] on label "Affordable and budget-friendly – Prepaid plans help me control my spending." at bounding box center [657, 129] width 529 height 19
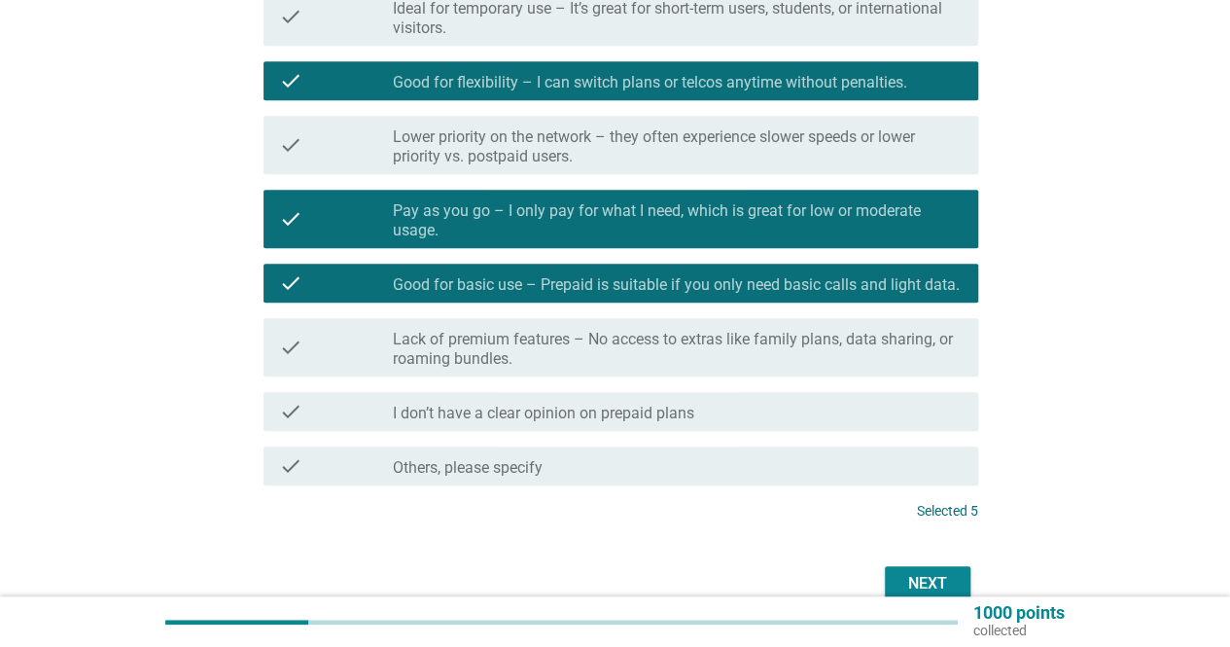
scroll to position [778, 0]
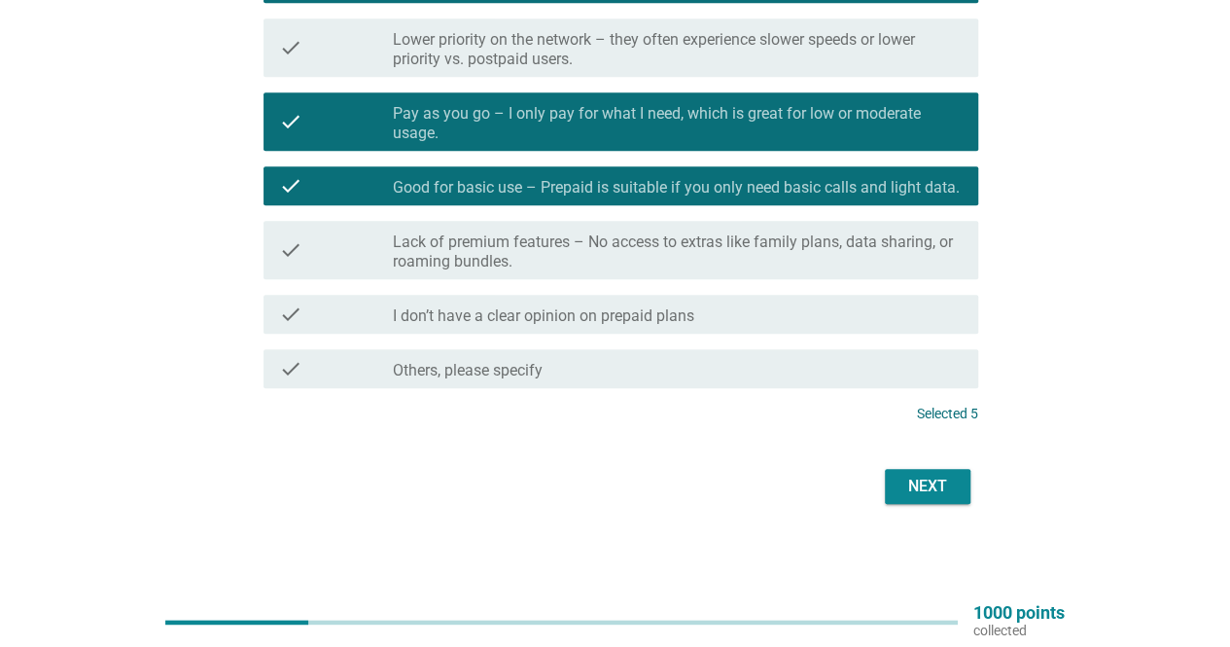
click at [953, 475] on div "Next" at bounding box center [927, 486] width 54 height 23
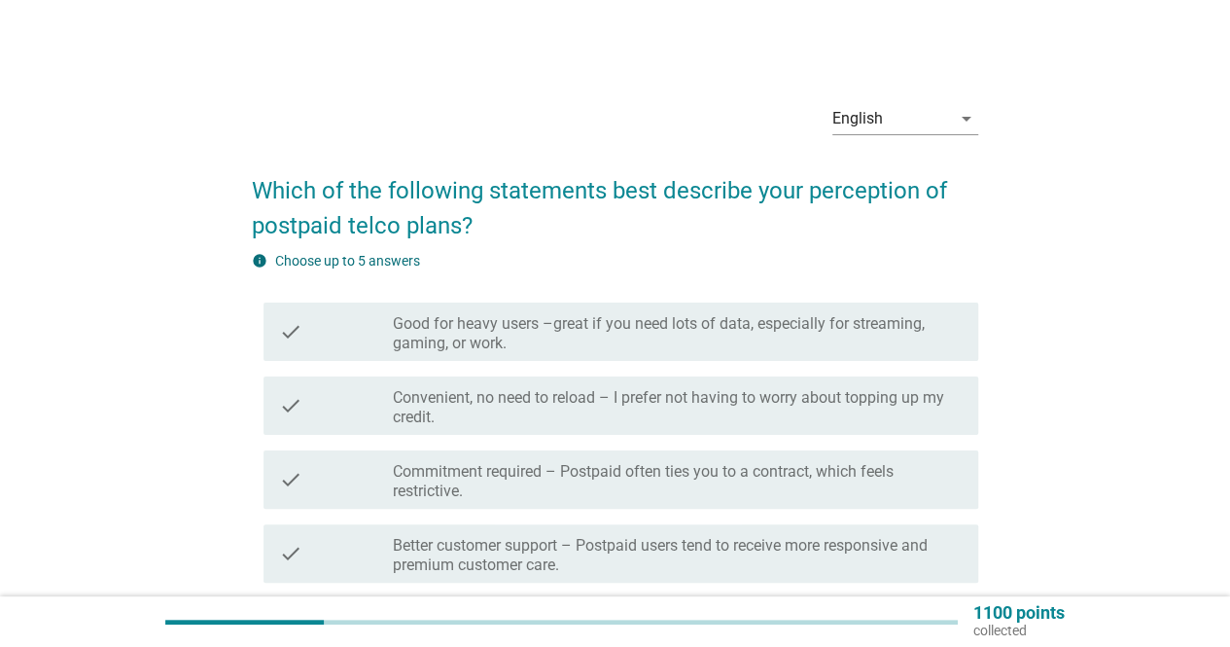
click at [625, 401] on label "Convenient, no need to reload – I prefer not having to worry about topping up m…" at bounding box center [678, 407] width 570 height 39
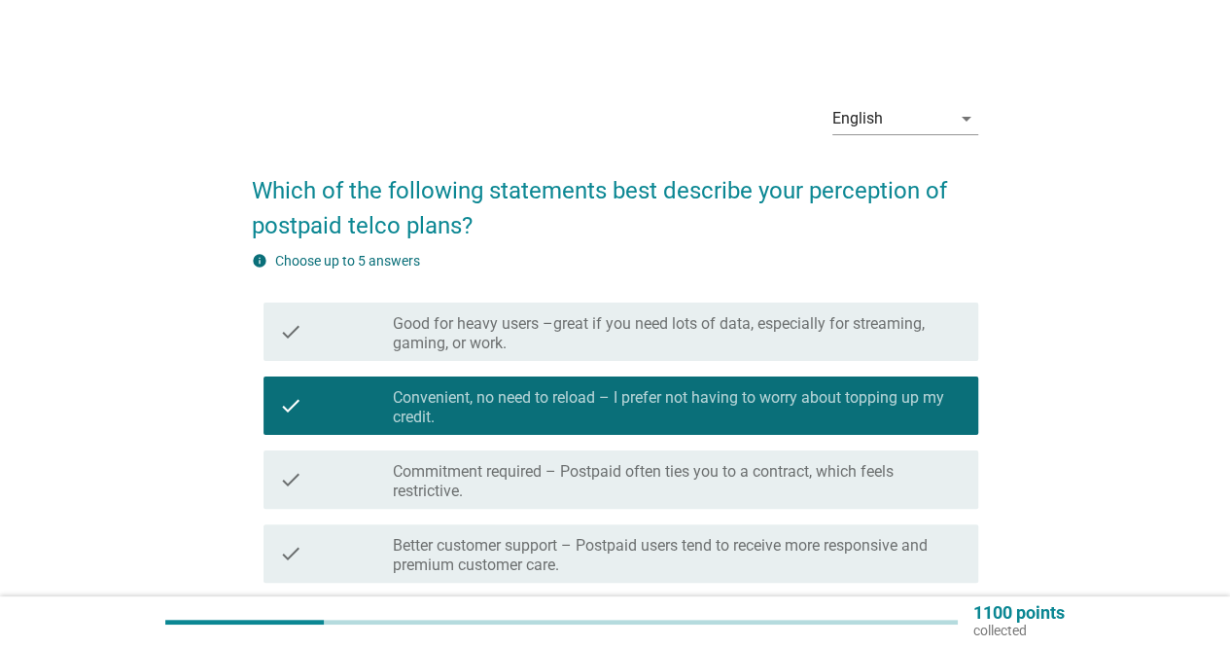
click at [792, 544] on label "Better customer support – Postpaid users tend to receive more responsive and pr…" at bounding box center [678, 555] width 570 height 39
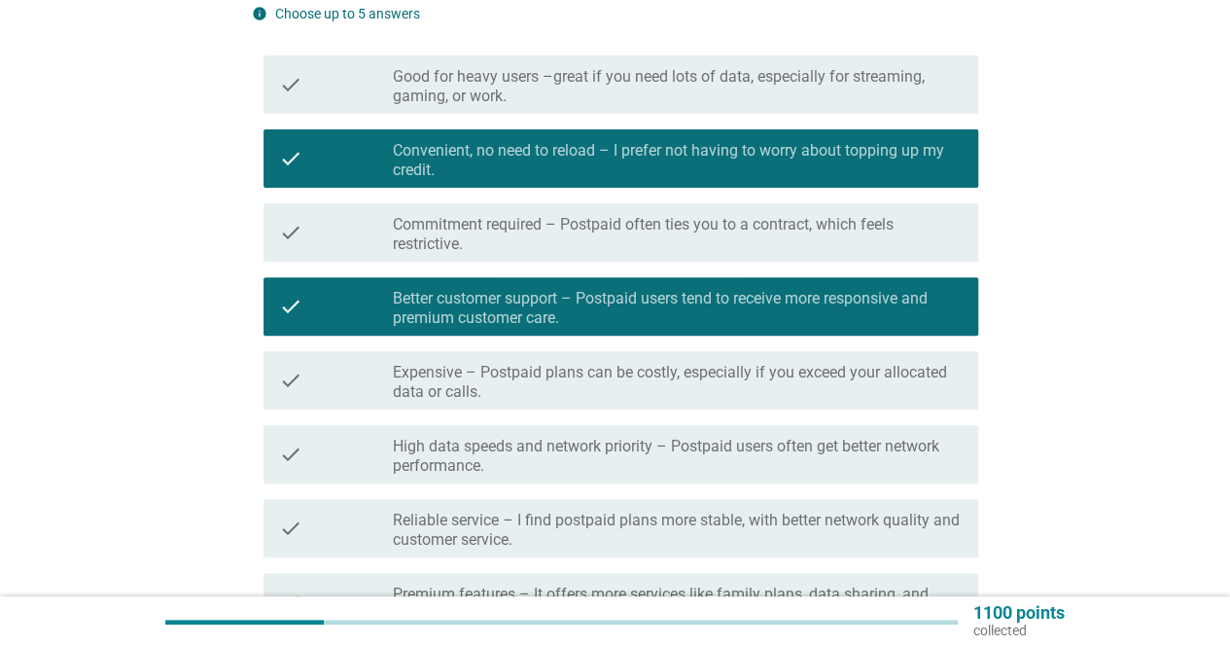
scroll to position [292, 0]
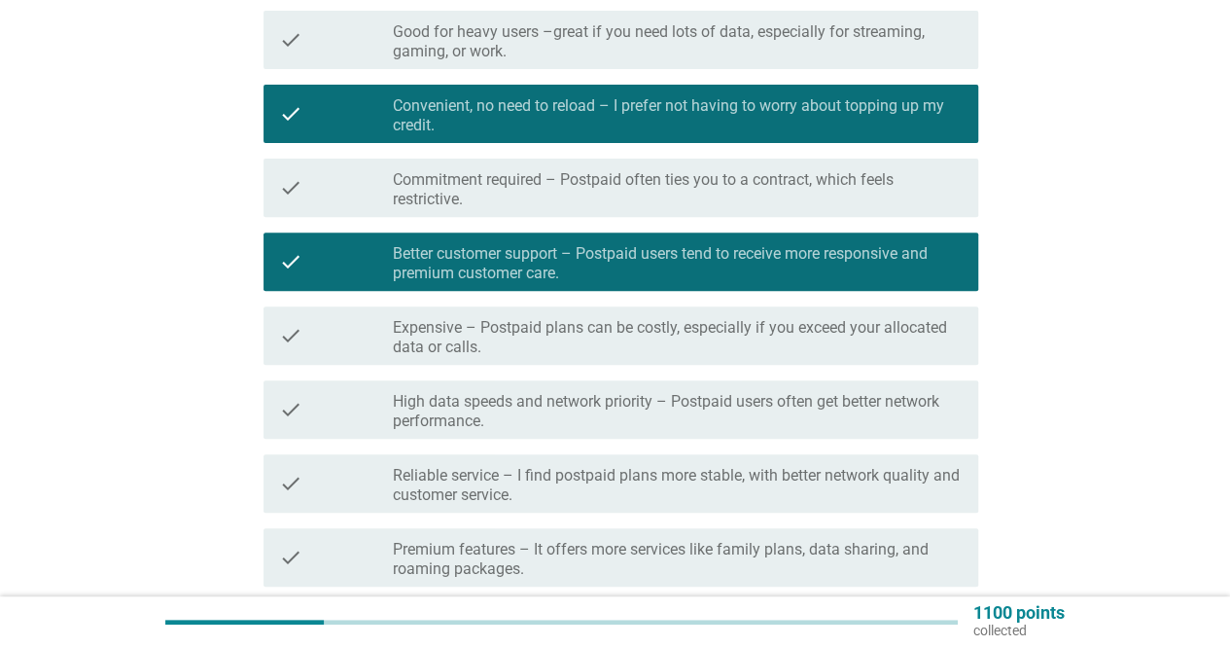
click at [485, 402] on label "High data speeds and network priority – Postpaid users often get better network…" at bounding box center [678, 411] width 570 height 39
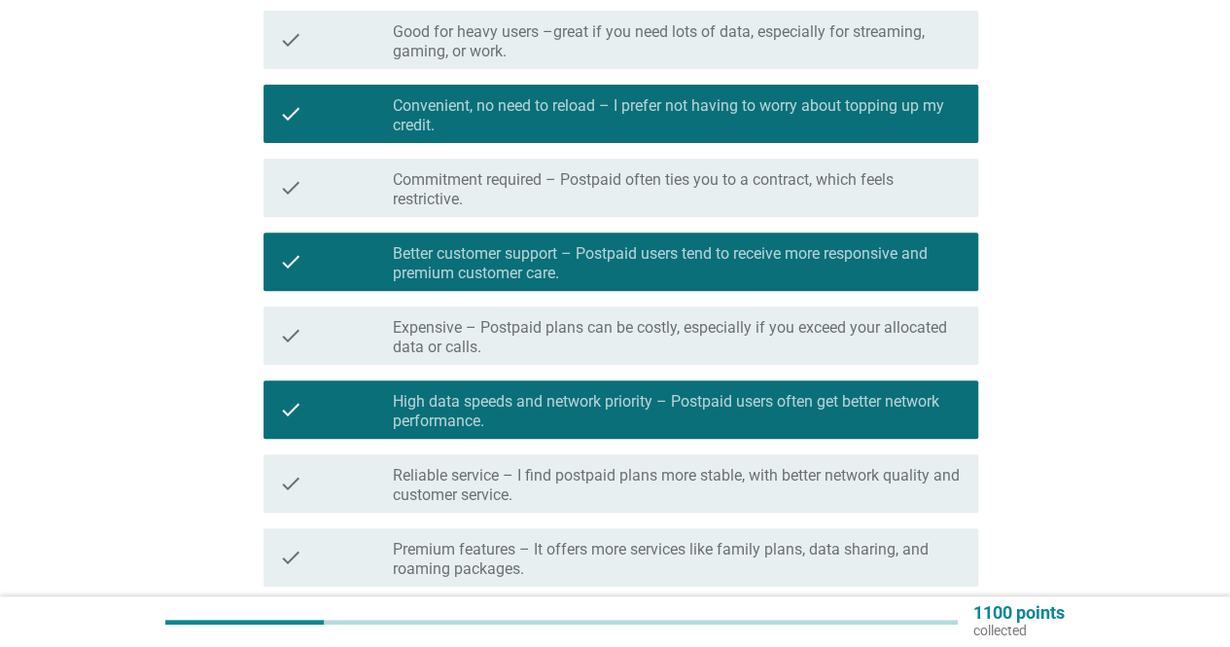
click at [665, 472] on label "Reliable service – I find postpaid plans more stable, with better network quali…" at bounding box center [678, 485] width 570 height 39
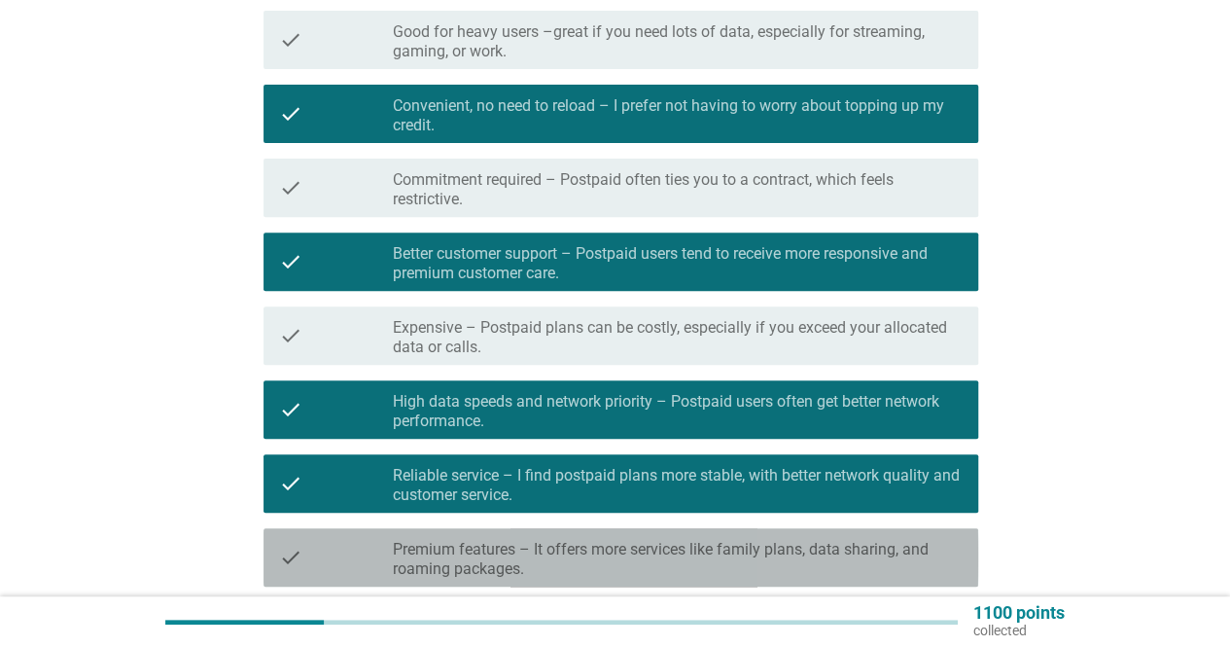
click at [687, 545] on label "Premium features – It offers more services like family plans, data sharing, and…" at bounding box center [678, 559] width 570 height 39
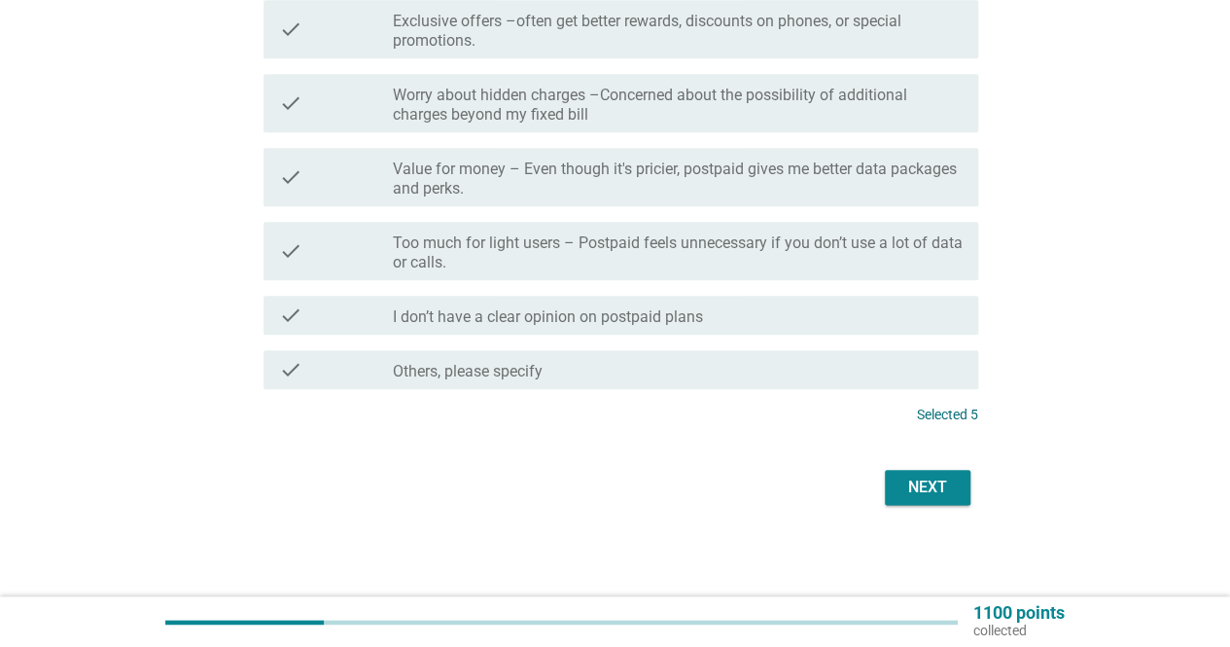
scroll to position [895, 0]
click at [916, 485] on div "Next" at bounding box center [927, 486] width 54 height 23
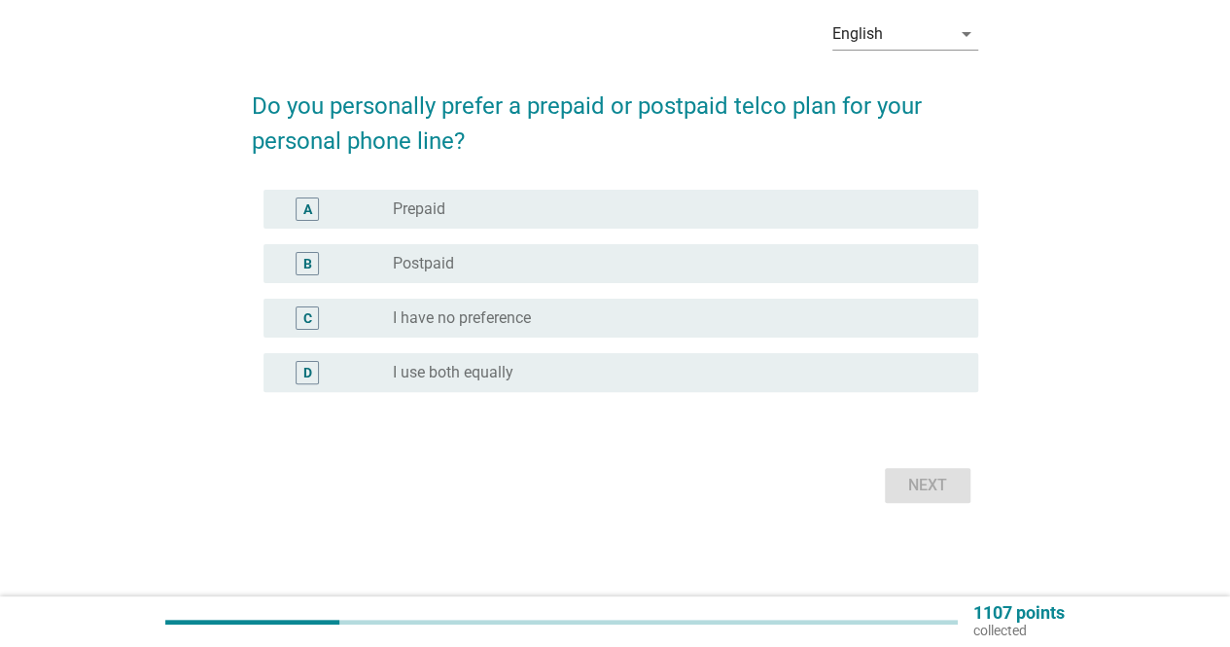
scroll to position [0, 0]
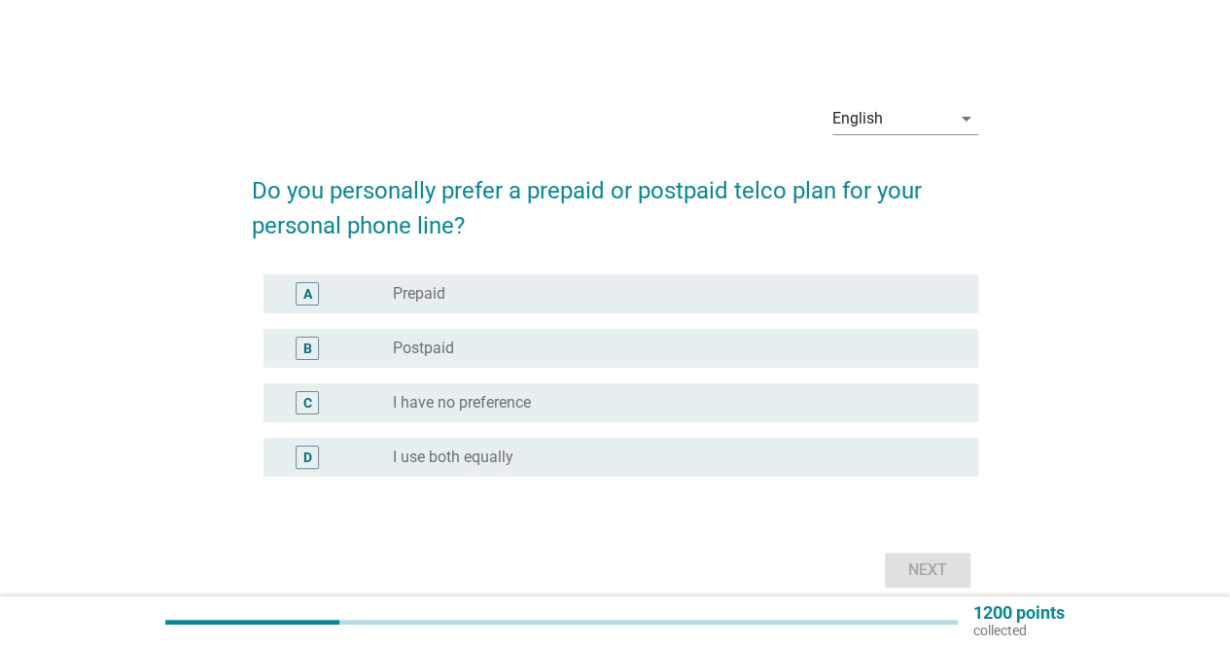
click at [580, 349] on div "radio_button_unchecked Postpaid" at bounding box center [670, 347] width 554 height 19
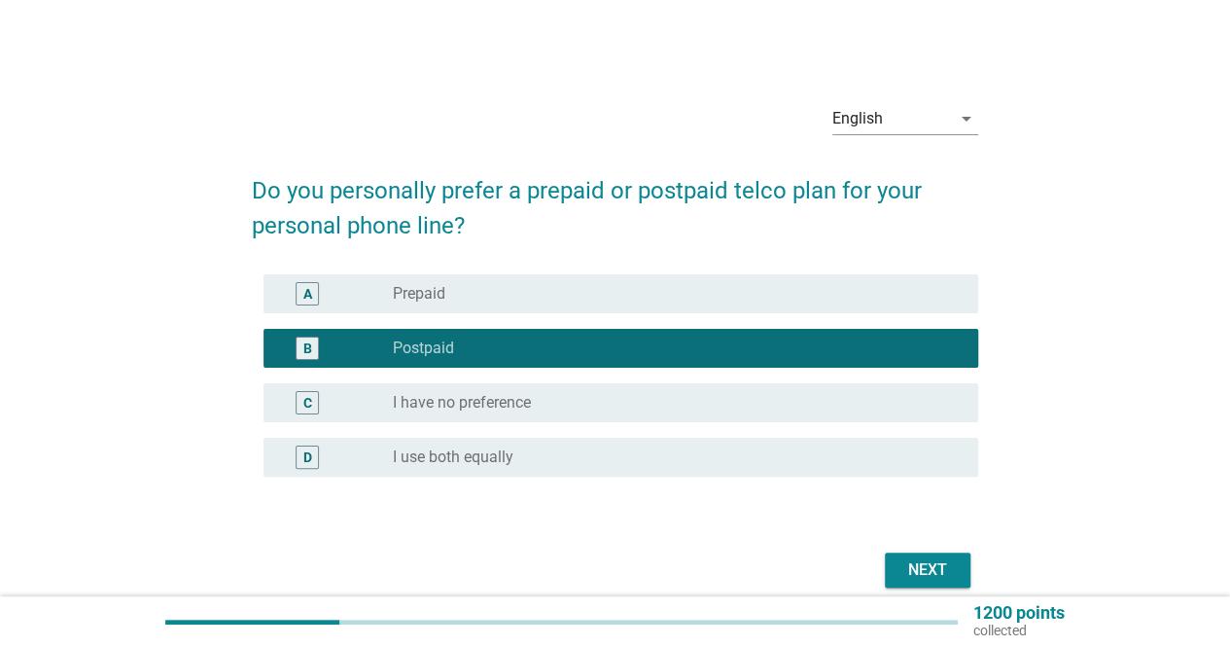
click at [931, 562] on div "Next" at bounding box center [927, 569] width 54 height 23
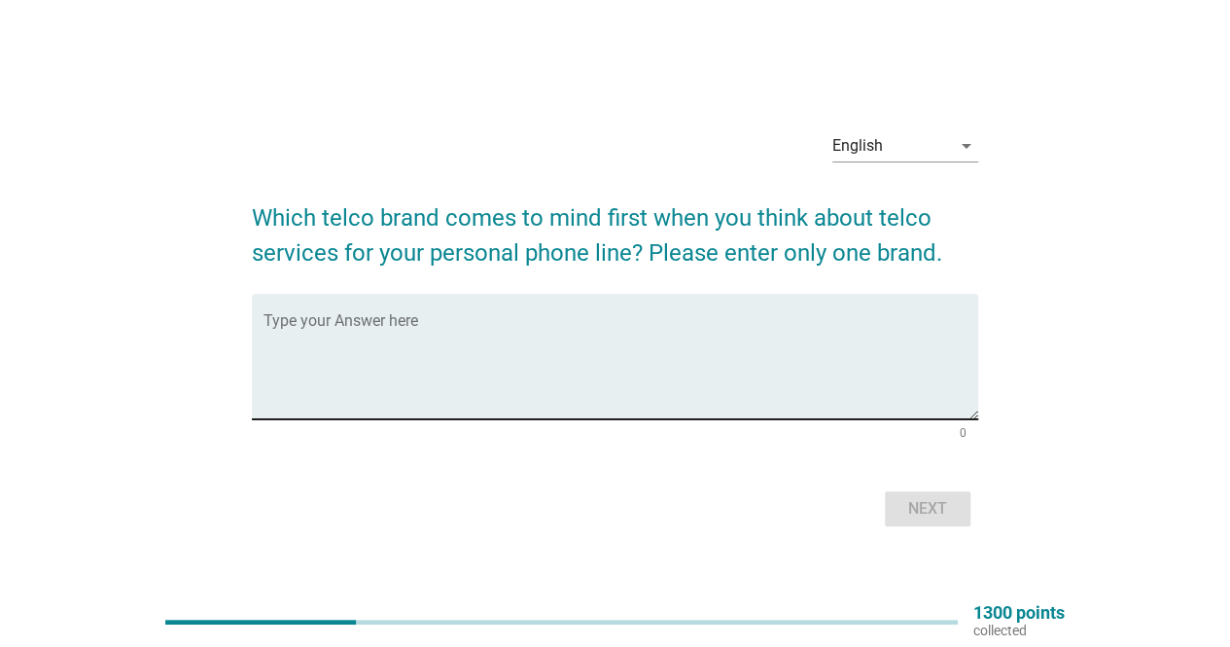
click at [477, 351] on textarea "Type your Answer here" at bounding box center [621, 368] width 715 height 102
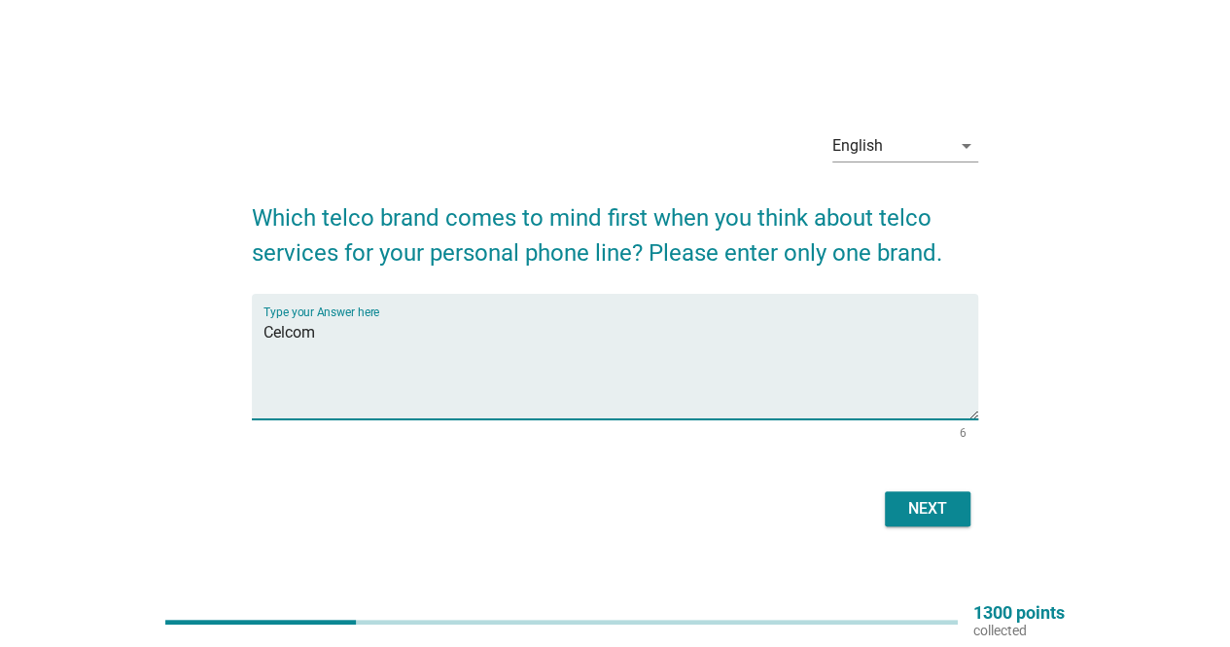
type textarea "Celcom"
click at [936, 494] on button "Next" at bounding box center [928, 508] width 86 height 35
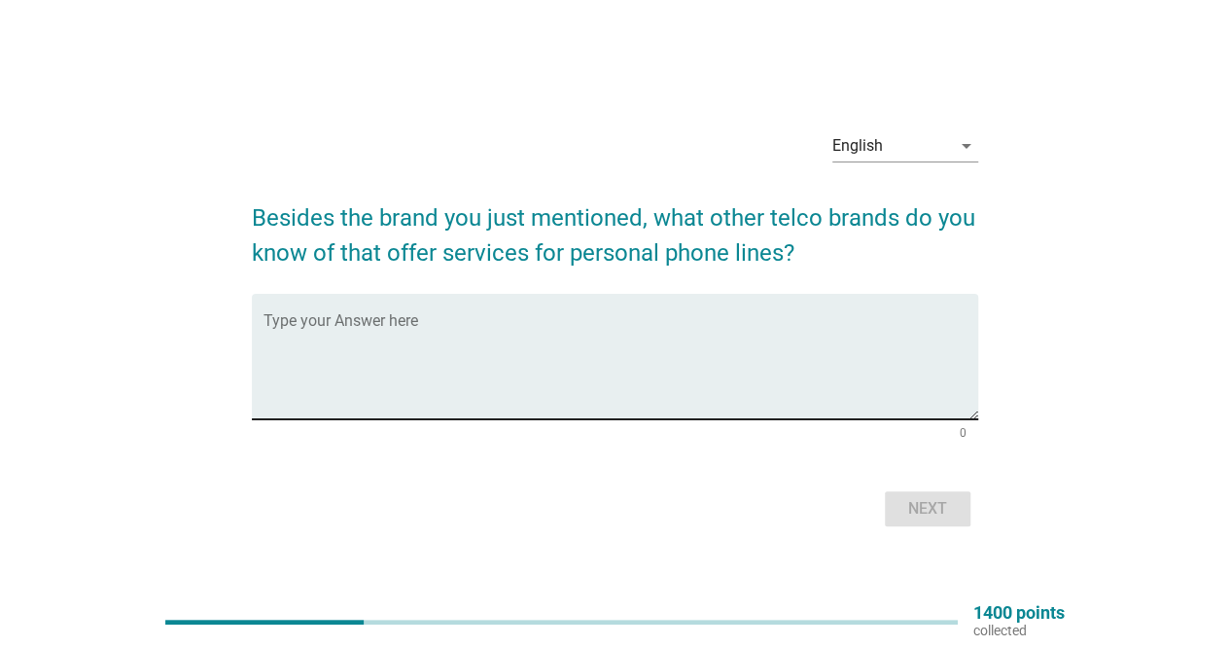
click at [751, 310] on div "Type your Answer here" at bounding box center [621, 356] width 715 height 125
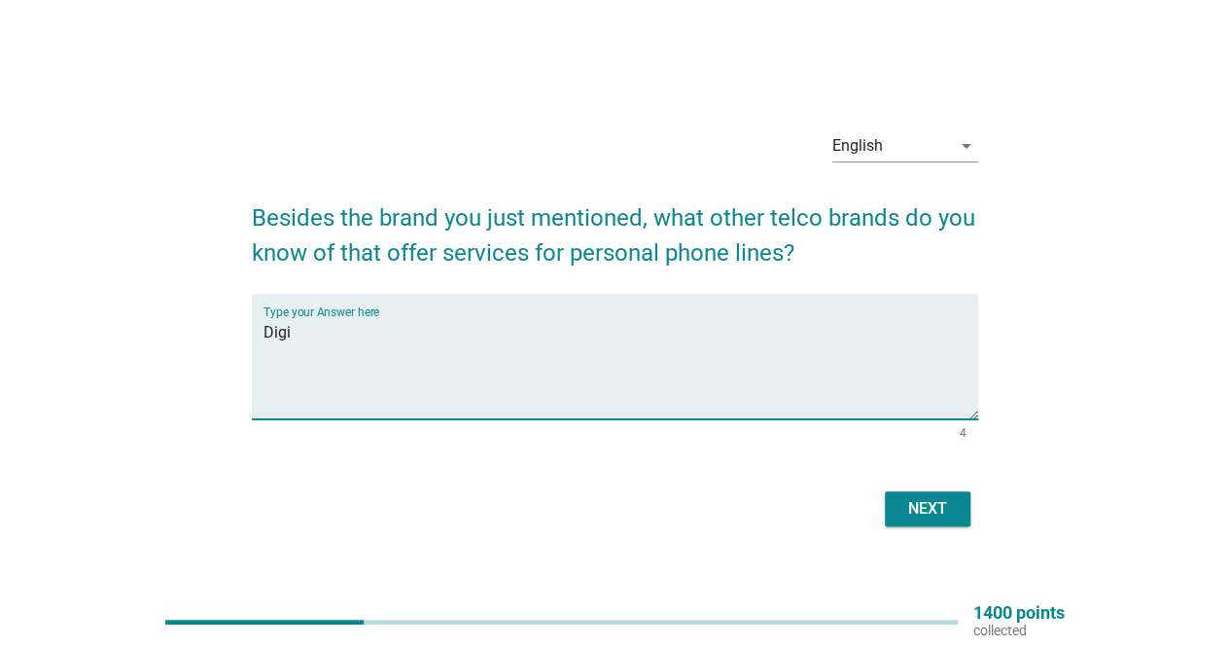
type textarea "Digi"
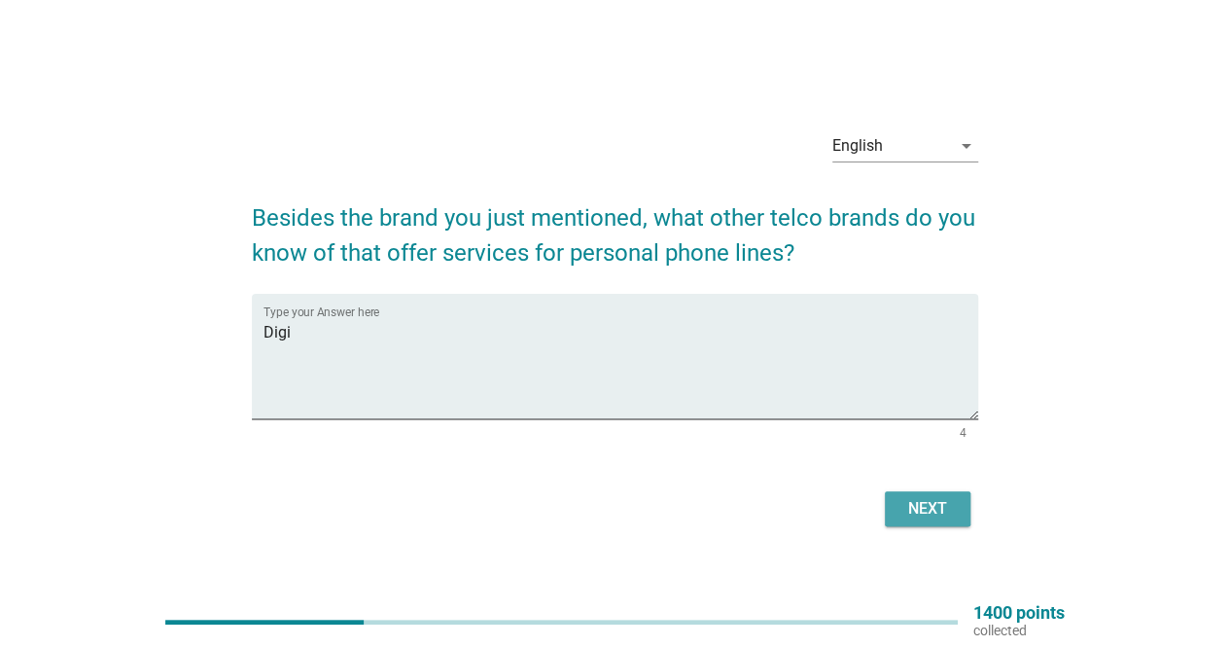
click at [951, 495] on button "Next" at bounding box center [928, 508] width 86 height 35
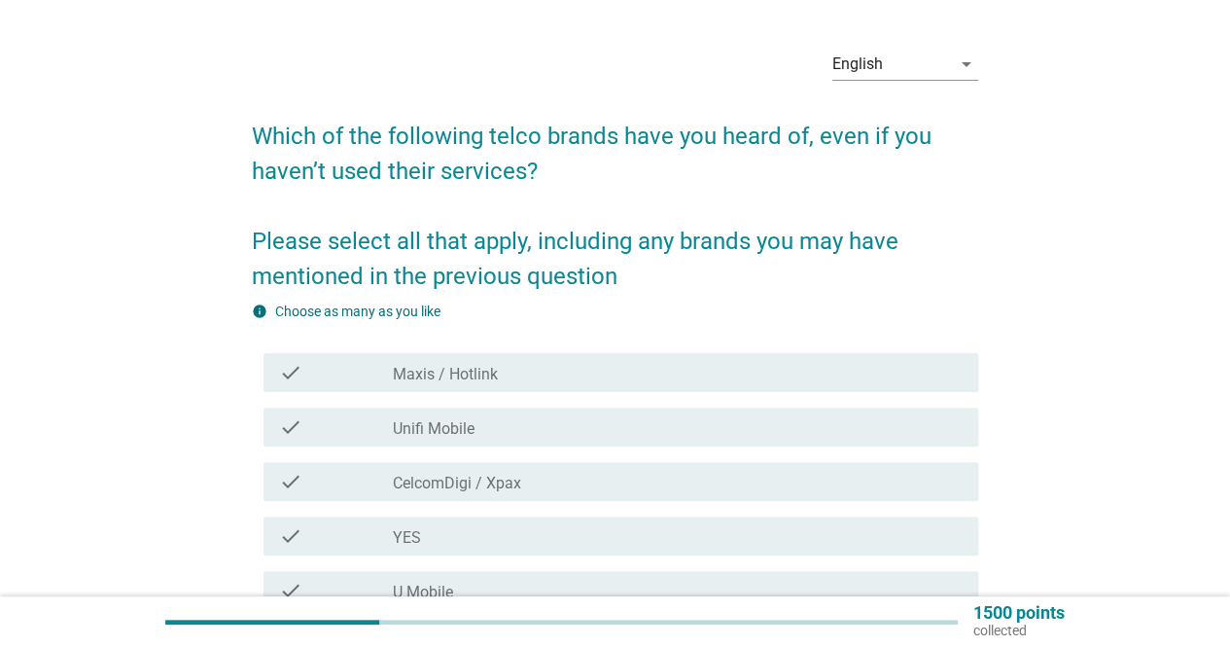
scroll to position [194, 0]
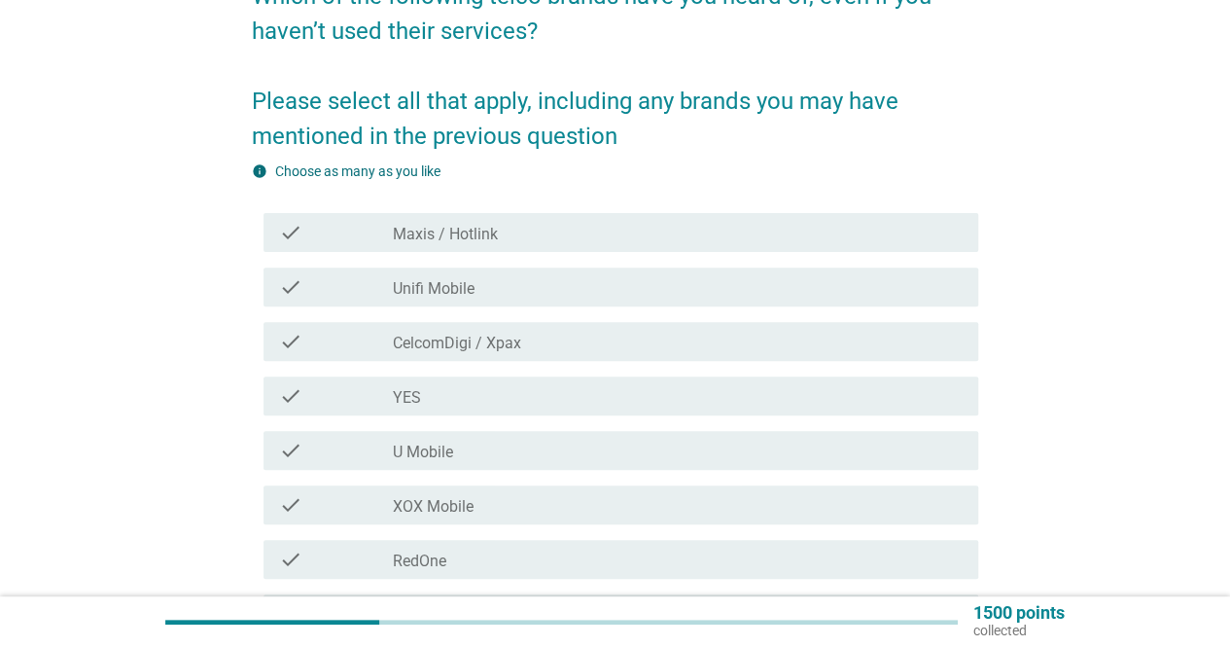
click at [708, 233] on div "check_box_outline_blank Maxis / Hotlink" at bounding box center [678, 232] width 570 height 23
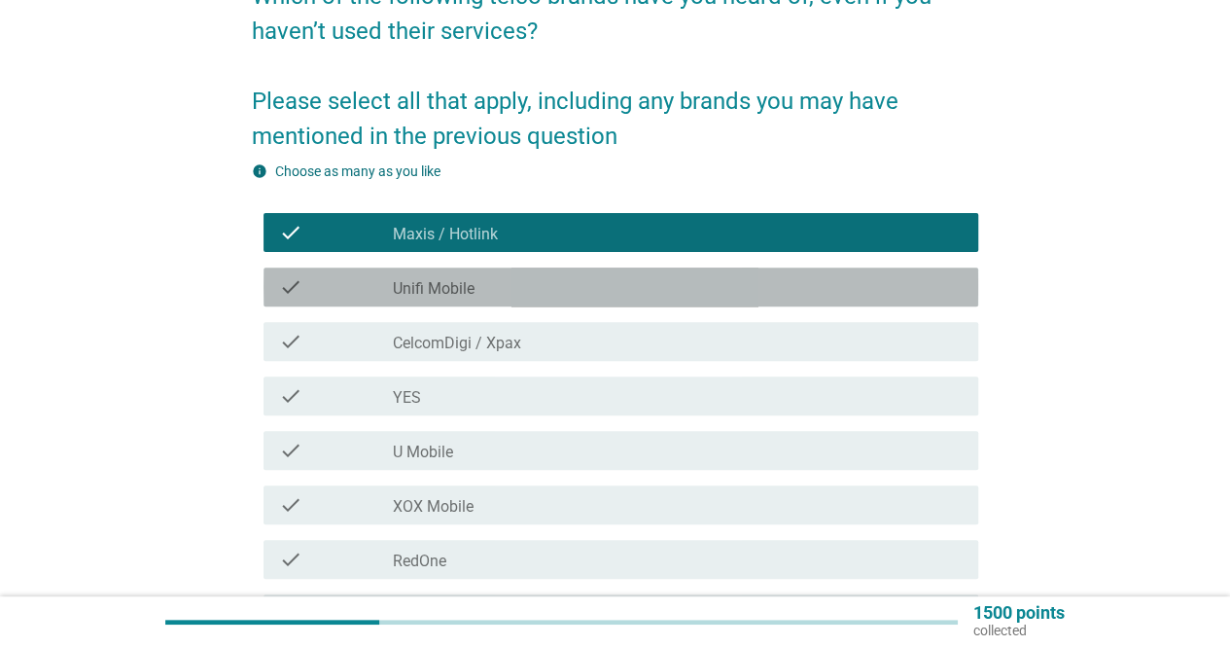
click at [683, 273] on div "check check_box_outline_blank Unifi Mobile" at bounding box center [621, 286] width 715 height 39
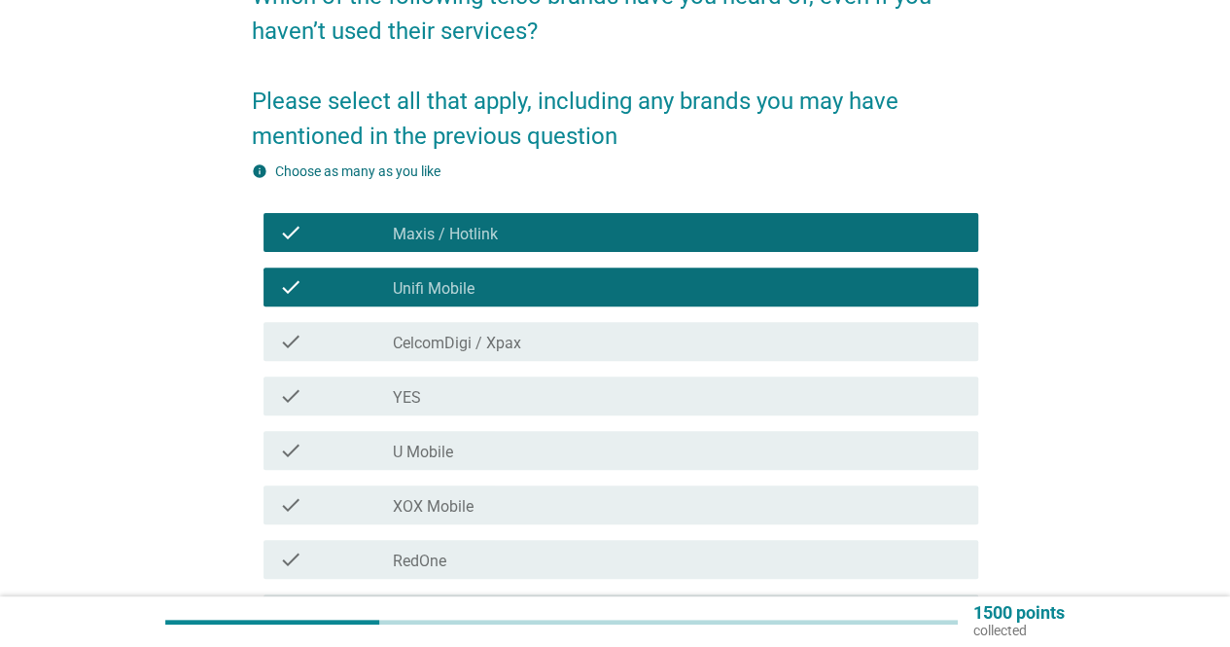
click at [656, 337] on div "check_box_outline_blank CelcomDigi / Xpax" at bounding box center [678, 341] width 570 height 23
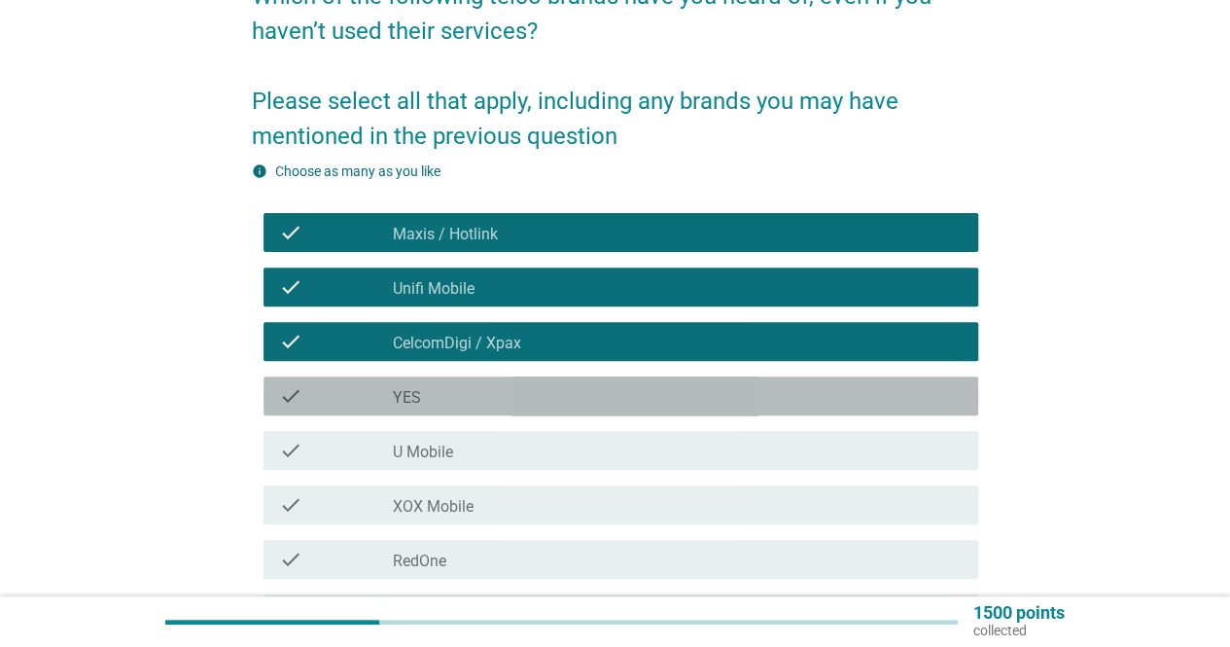
click at [631, 392] on div "check_box_outline_blank YES" at bounding box center [678, 395] width 570 height 23
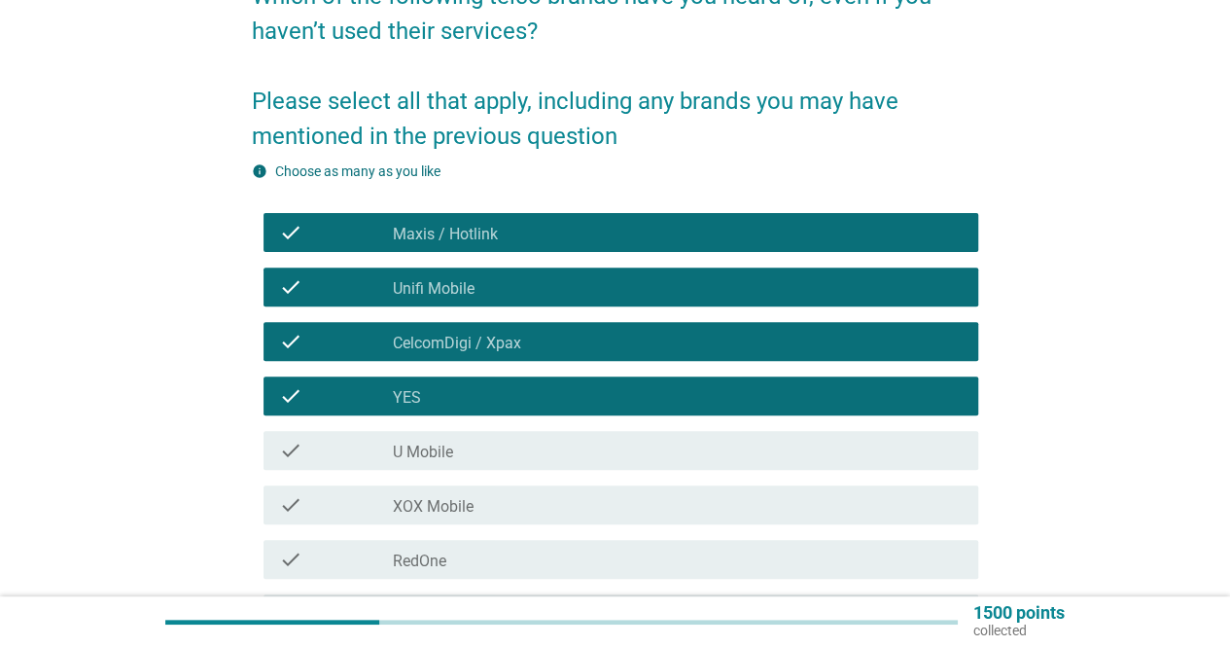
click at [614, 450] on div "check_box_outline_blank U Mobile" at bounding box center [678, 450] width 570 height 23
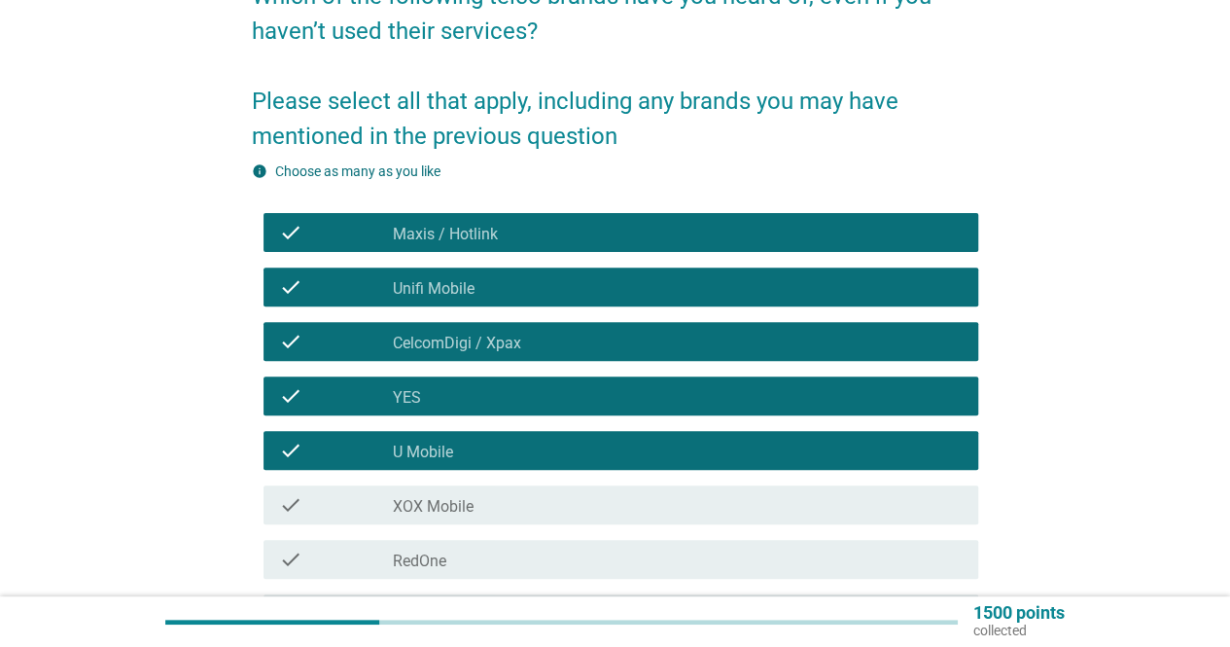
scroll to position [389, 0]
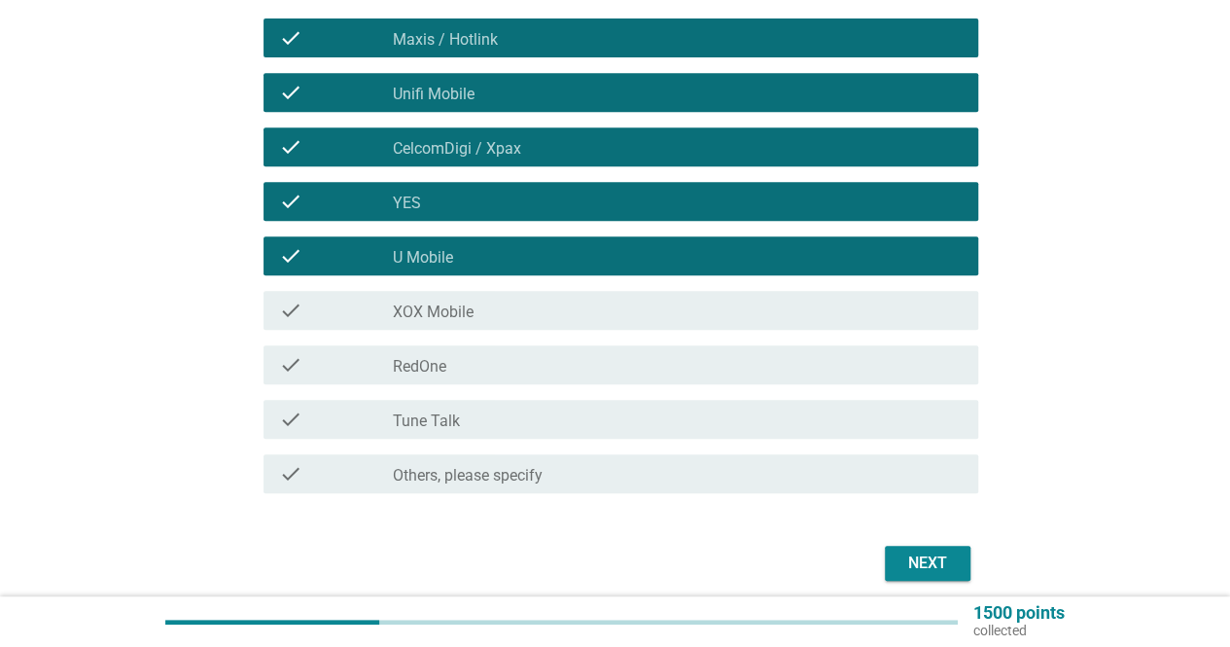
click at [580, 334] on div "check check_box_outline_blank XOX Mobile" at bounding box center [615, 310] width 726 height 54
click at [580, 318] on div "check_box_outline_blank XOX Mobile" at bounding box center [678, 310] width 570 height 23
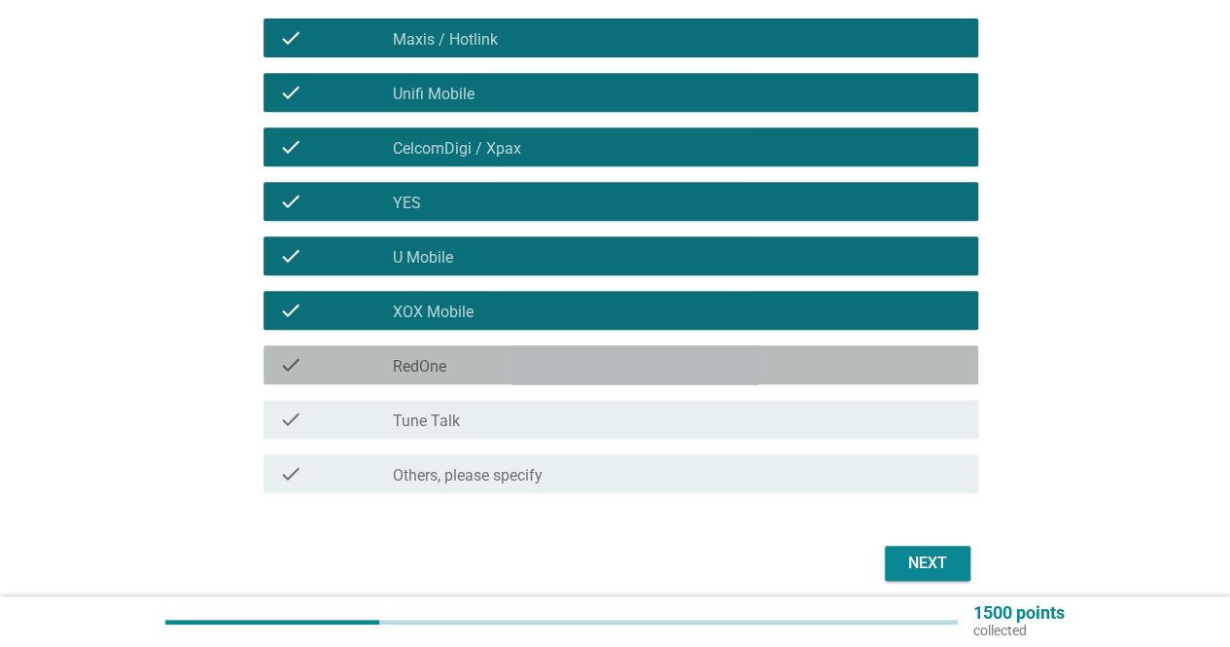
click at [574, 356] on div "check_box_outline_blank RedOne" at bounding box center [678, 364] width 570 height 23
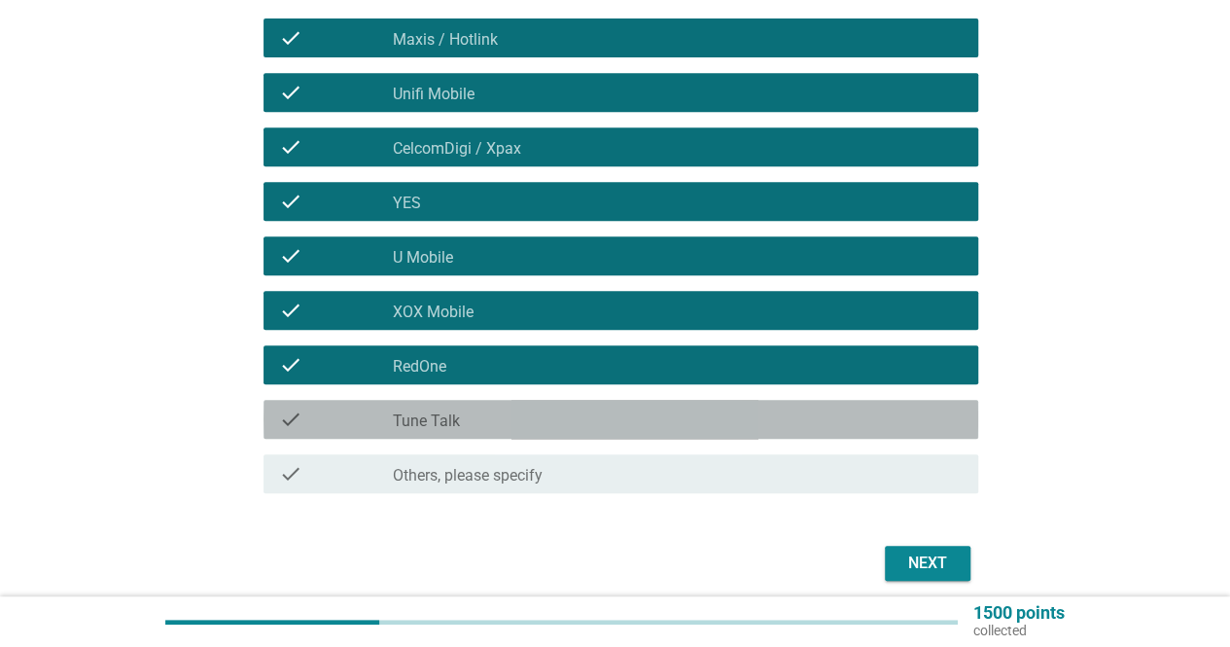
click at [573, 415] on div "check_box_outline_blank Tune Talk" at bounding box center [678, 418] width 570 height 23
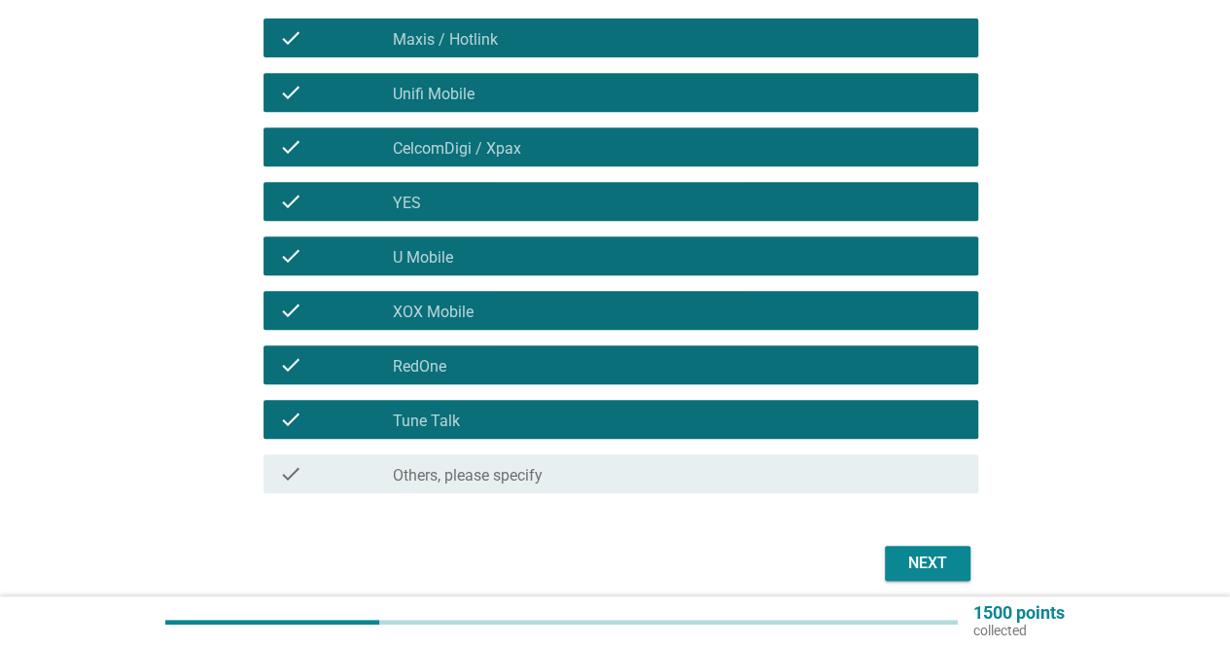
click at [918, 553] on div "Next" at bounding box center [927, 562] width 54 height 23
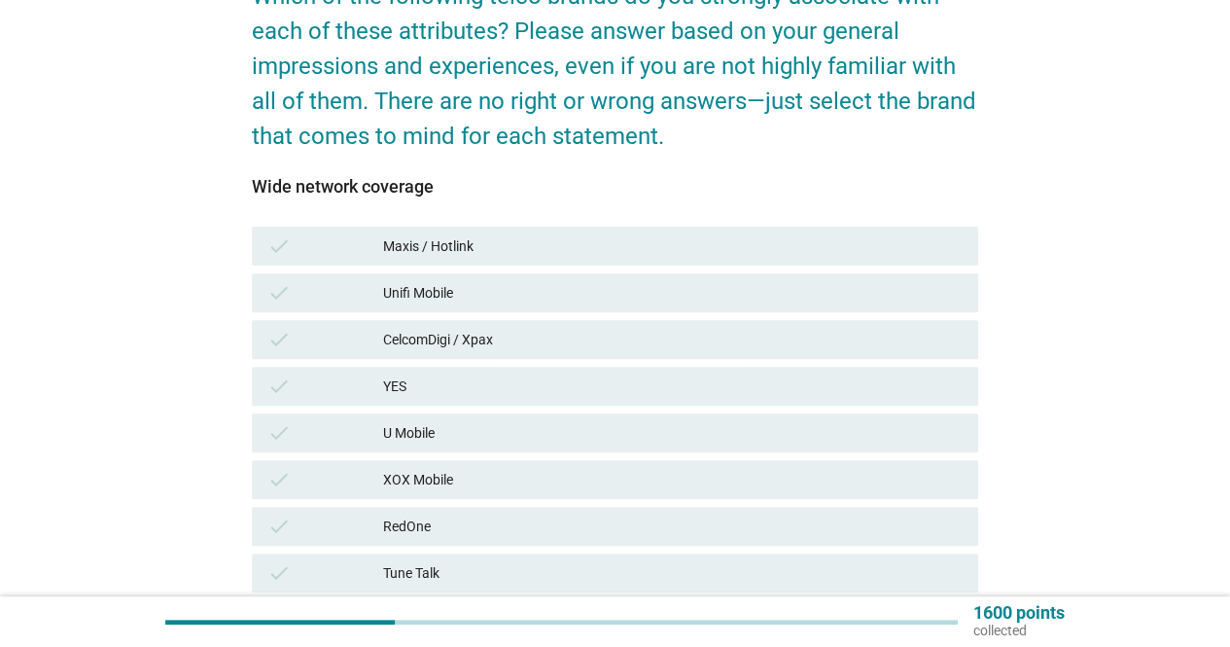
scroll to position [292, 0]
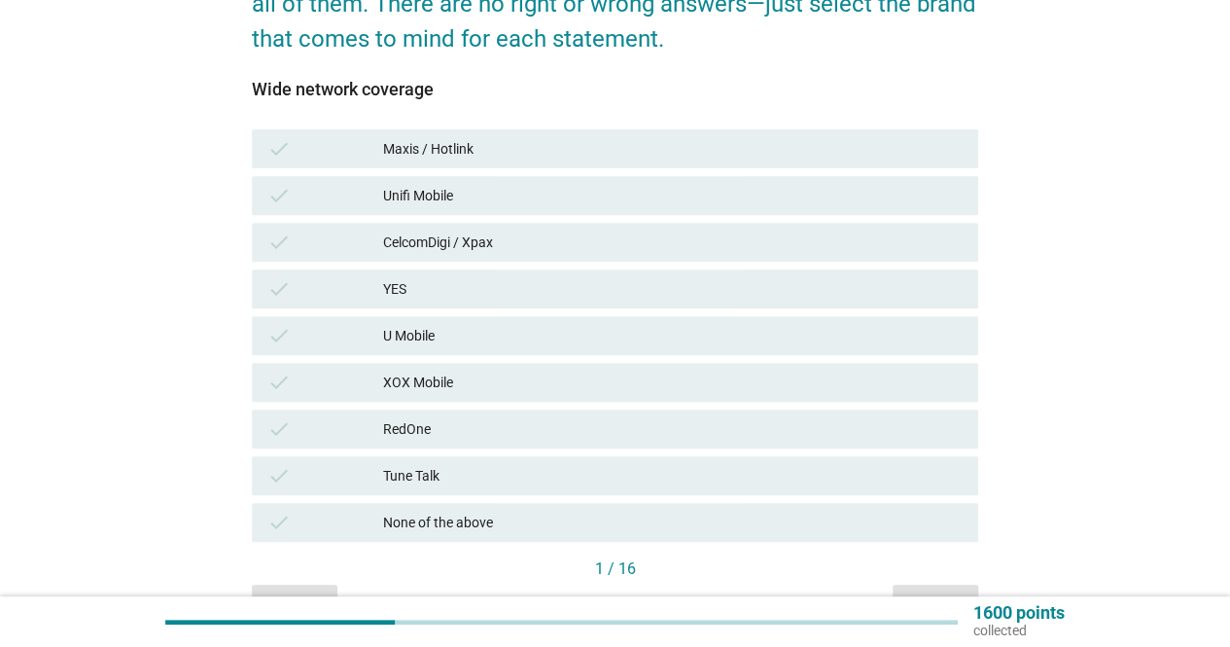
click at [463, 257] on div "check CelcomDigi / Xpax" at bounding box center [615, 242] width 726 height 39
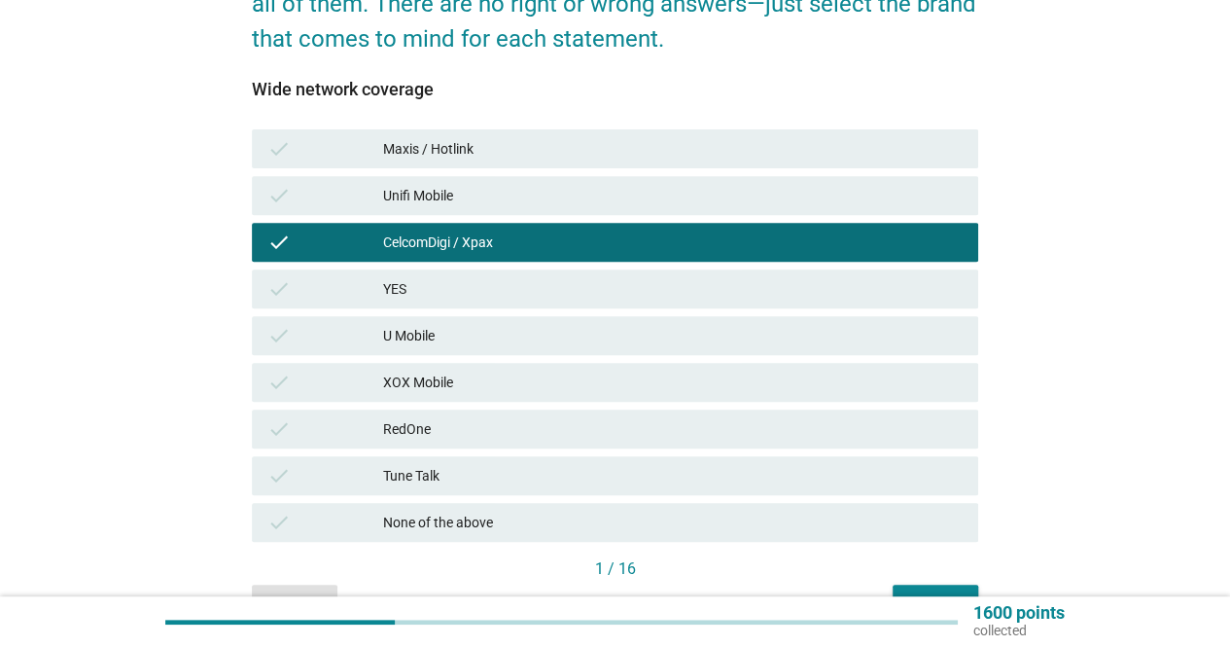
click at [908, 594] on div "Next" at bounding box center [935, 602] width 54 height 20
